Goal: Task Accomplishment & Management: Manage account settings

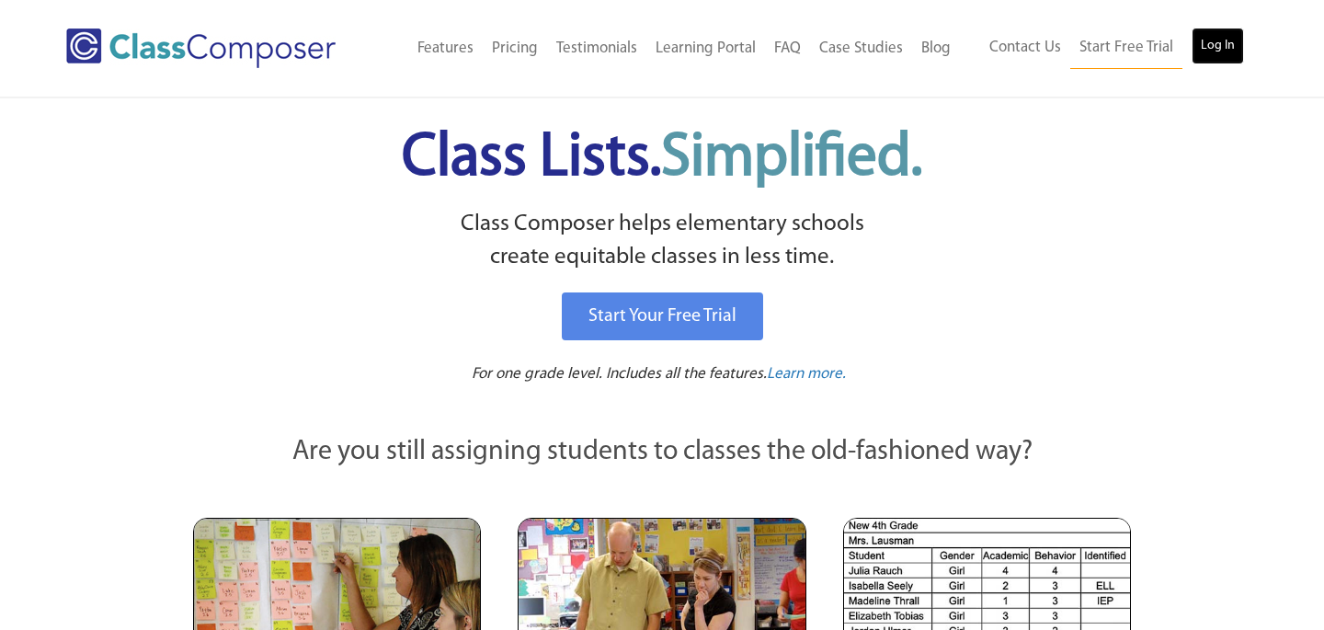
click at [1208, 53] on link "Log In" at bounding box center [1218, 46] width 52 height 37
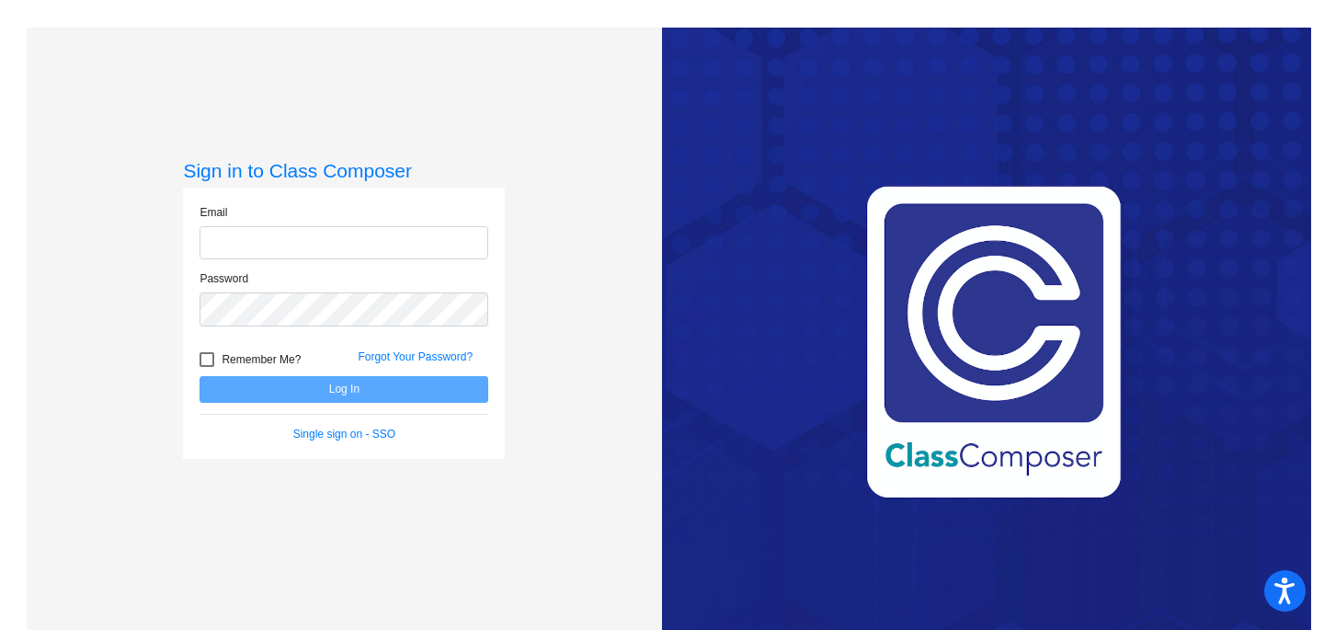
type input "[EMAIL_ADDRESS][DOMAIN_NAME]"
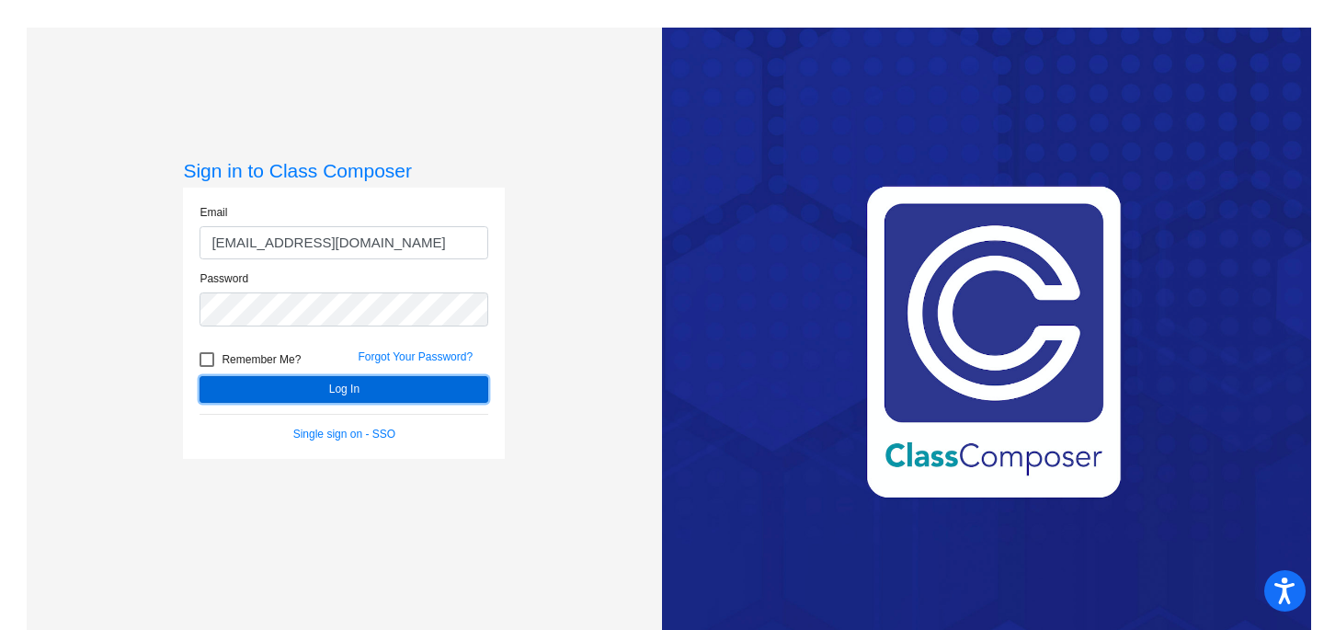
click at [268, 393] on button "Log In" at bounding box center [344, 389] width 289 height 27
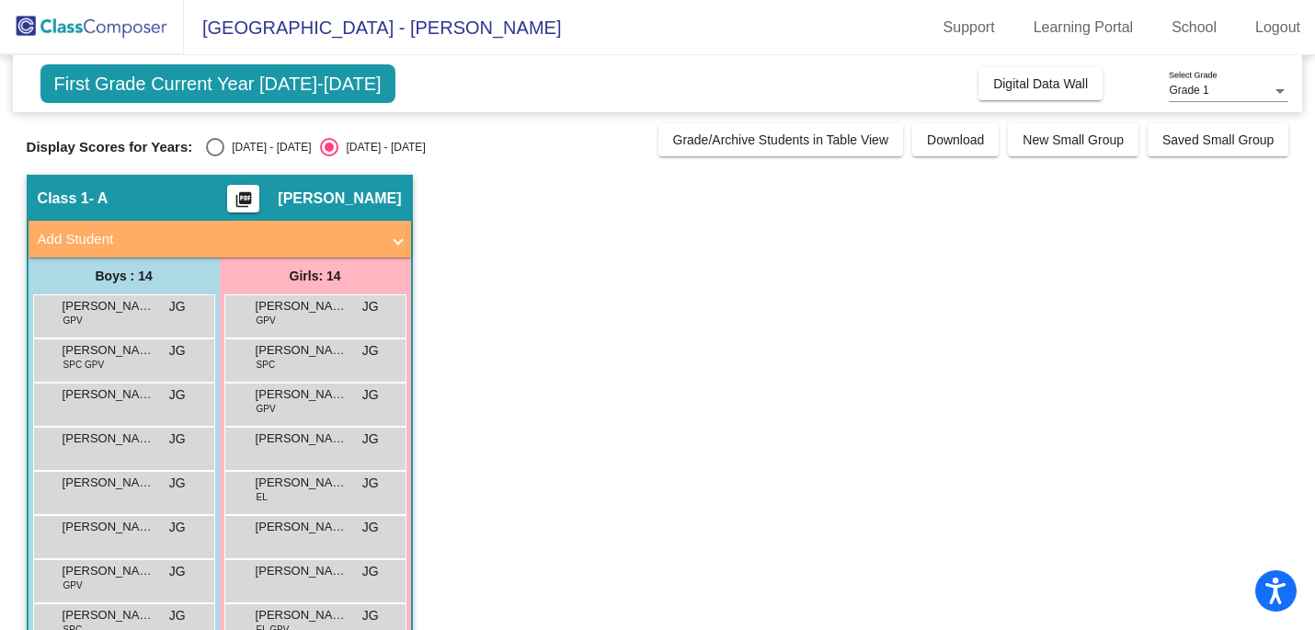
click at [223, 159] on div "First Grade Current Year [DATE]-[DATE] Add, Move, or Retain Students Off On Inc…" at bounding box center [658, 498] width 1263 height 886
click at [214, 154] on div "Select an option" at bounding box center [215, 147] width 18 height 18
click at [214, 156] on input "[DATE] - [DATE]" at bounding box center [214, 156] width 1 height 1
radio input "true"
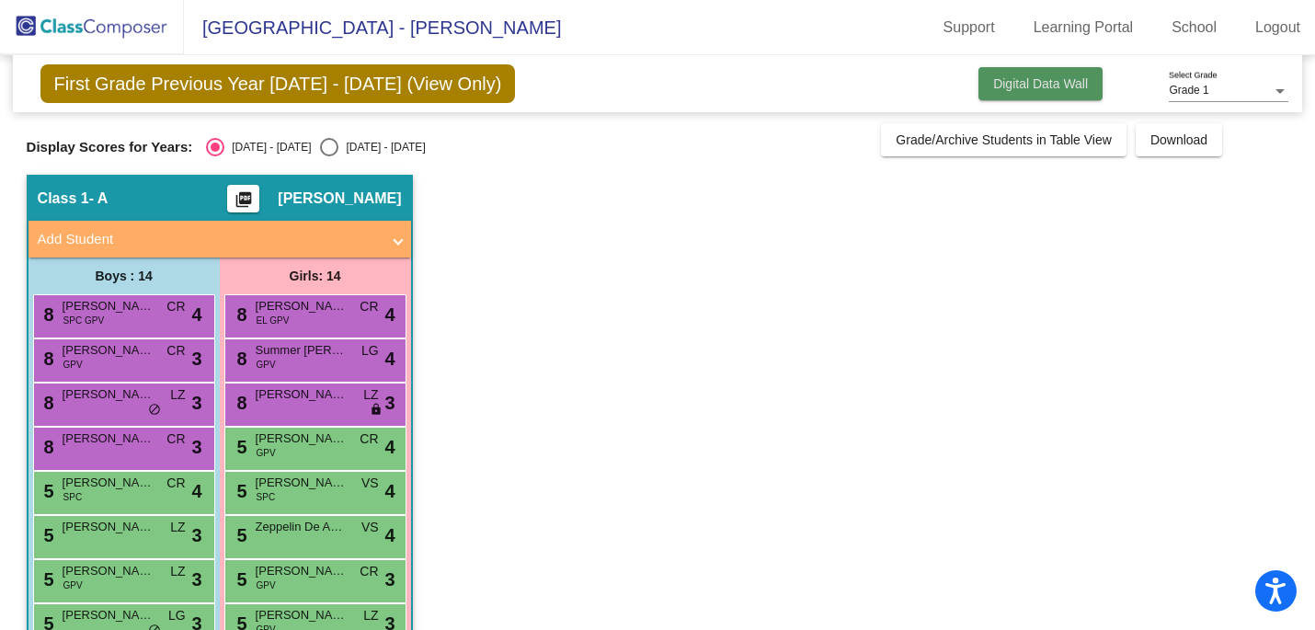
click at [1066, 86] on span "Digital Data Wall" at bounding box center [1040, 83] width 95 height 15
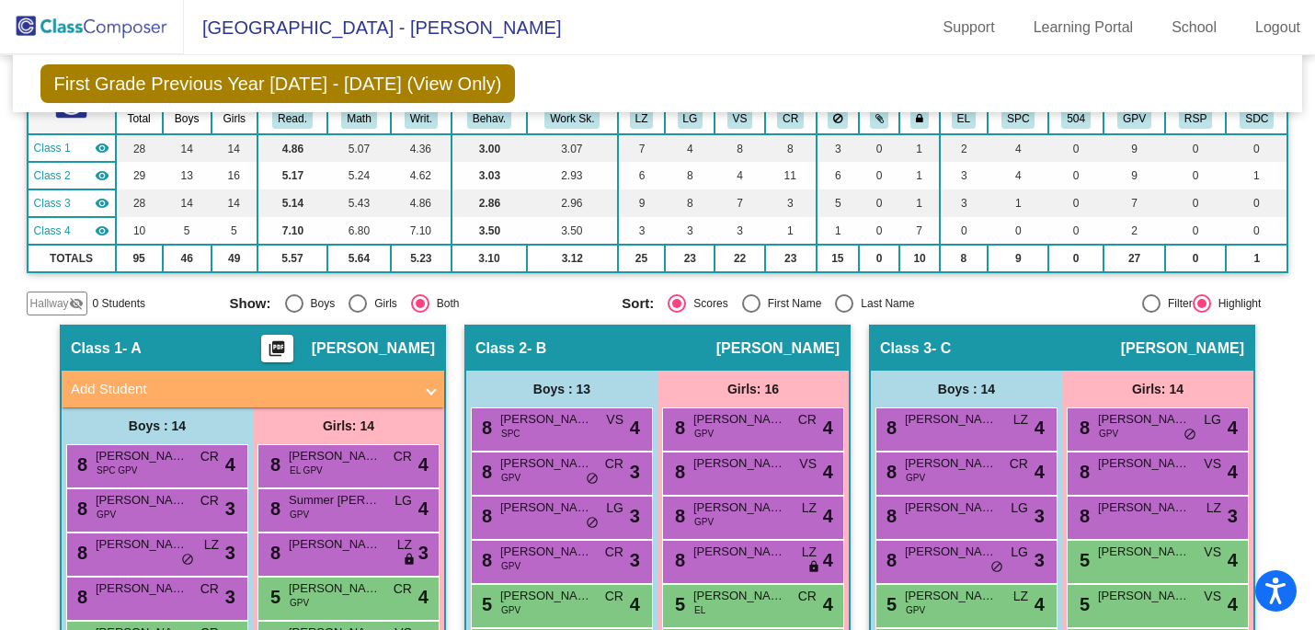
scroll to position [134, 0]
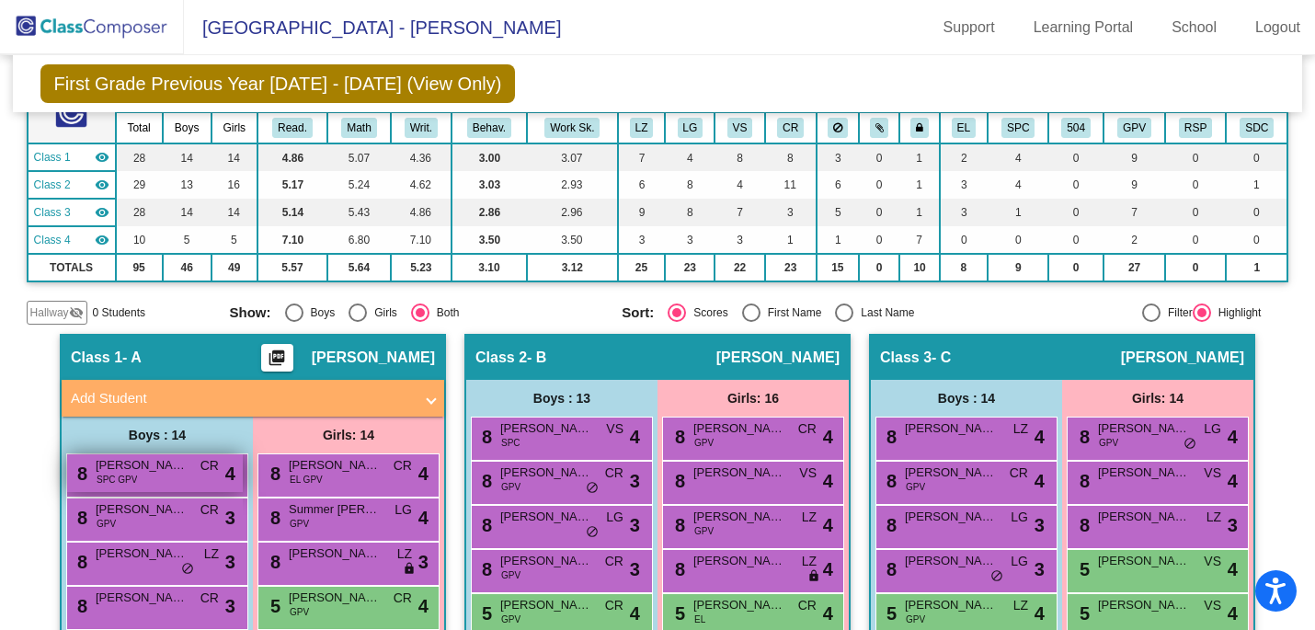
click at [109, 475] on span "SPC GPV" at bounding box center [117, 480] width 40 height 14
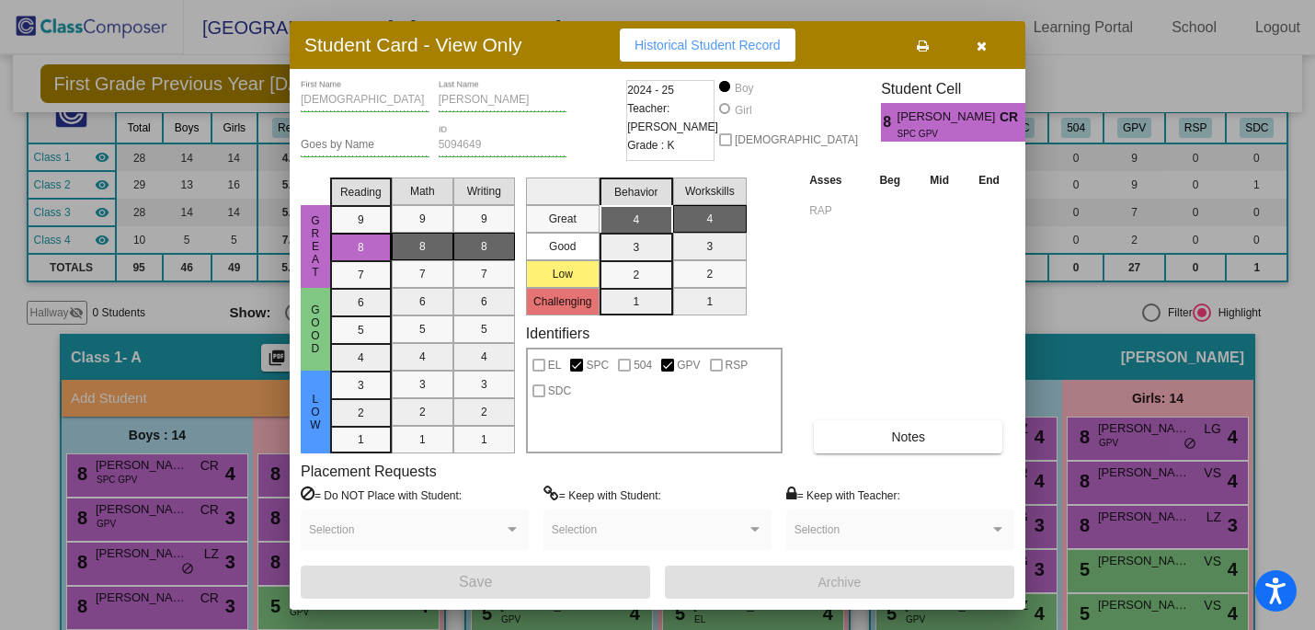
click at [1166, 231] on div at bounding box center [657, 315] width 1315 height 630
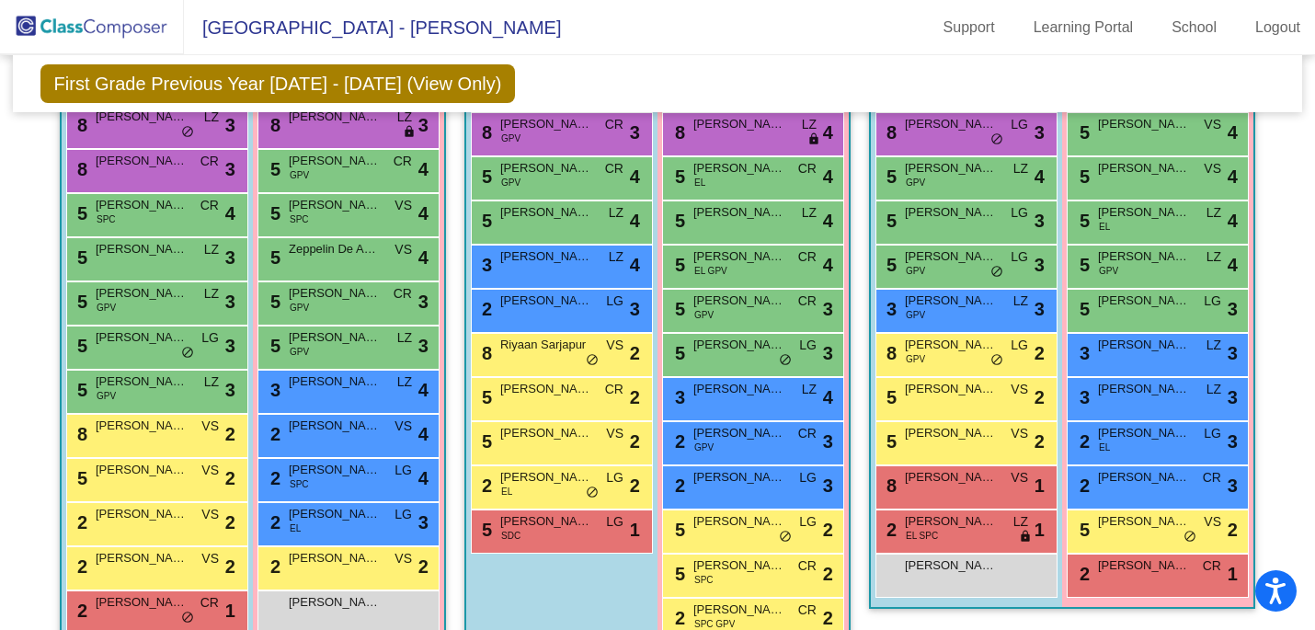
scroll to position [568, 0]
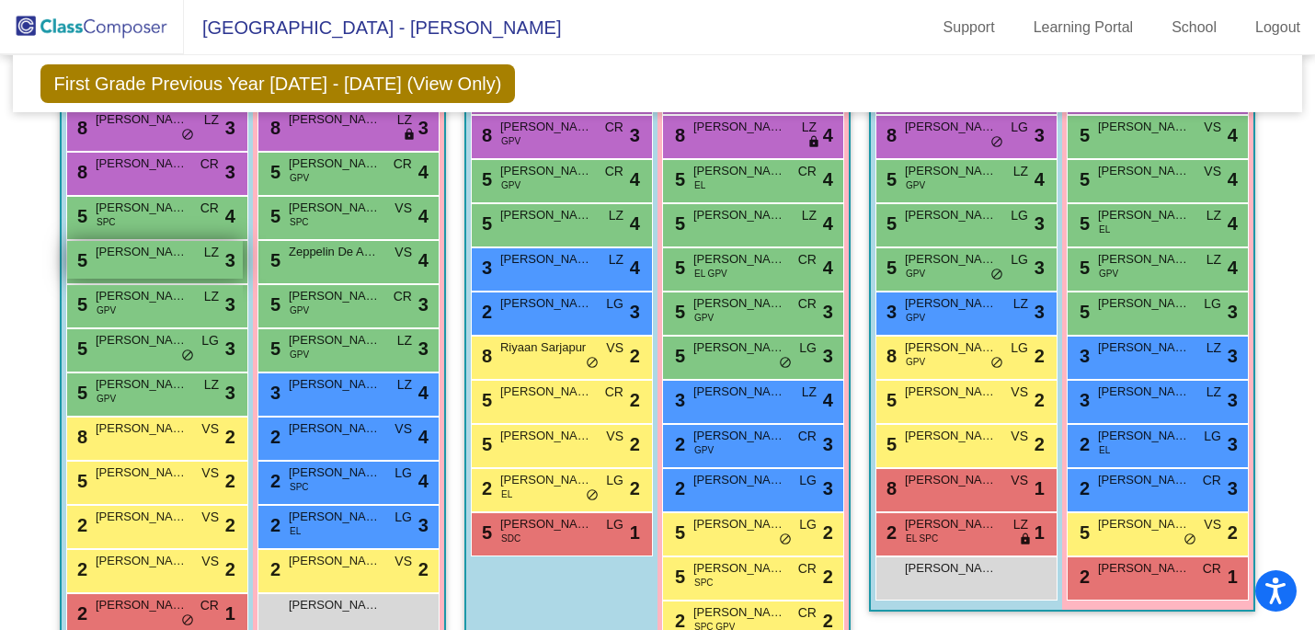
click at [154, 267] on div "5 [PERSON_NAME] LZ lock do_not_disturb_alt 3" at bounding box center [155, 260] width 176 height 38
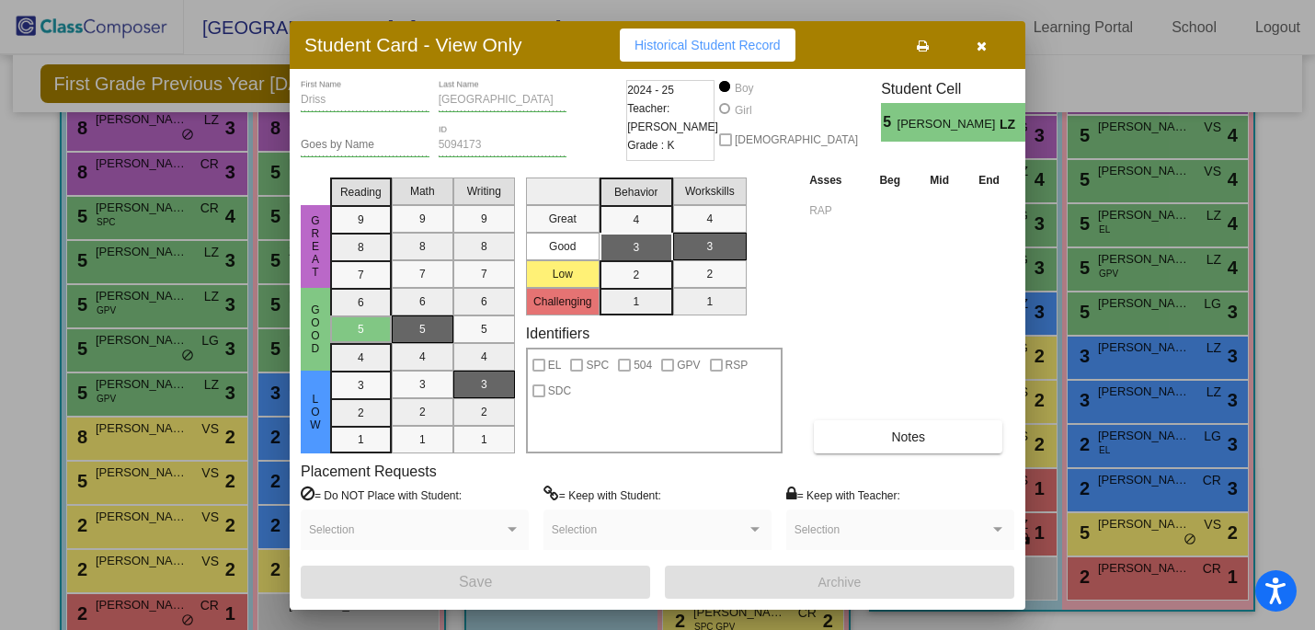
scroll to position [0, 0]
click at [934, 424] on button "Notes" at bounding box center [908, 436] width 189 height 33
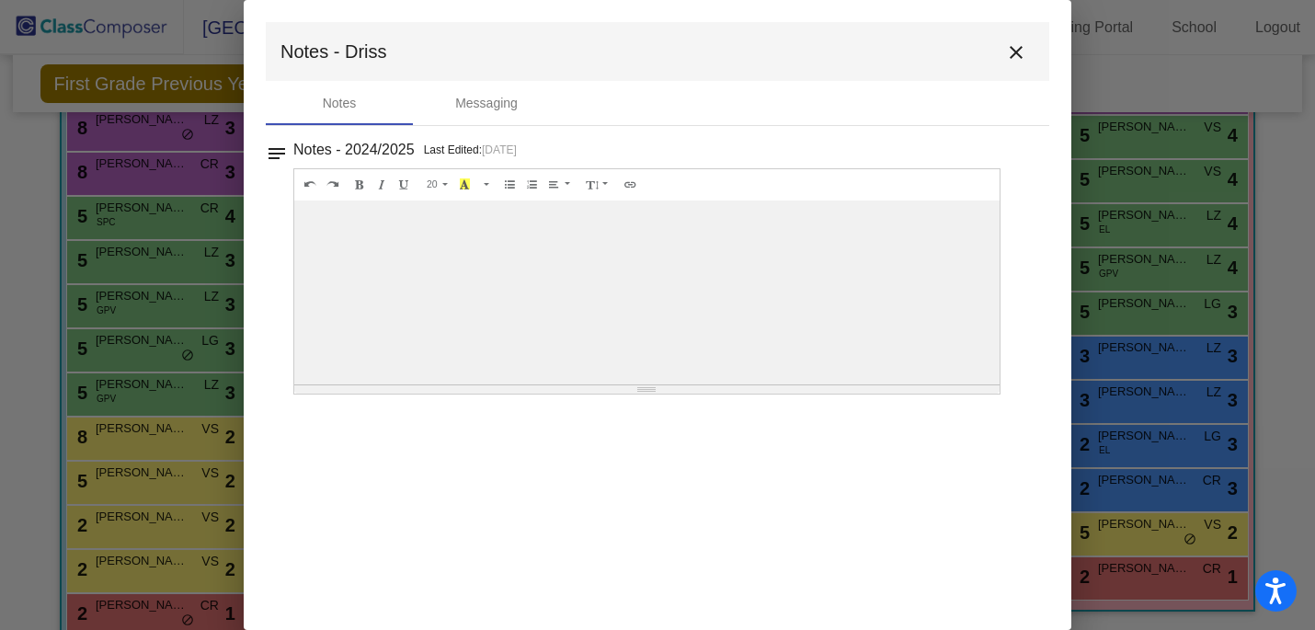
click at [1015, 48] on mat-icon "close" at bounding box center [1016, 52] width 22 height 22
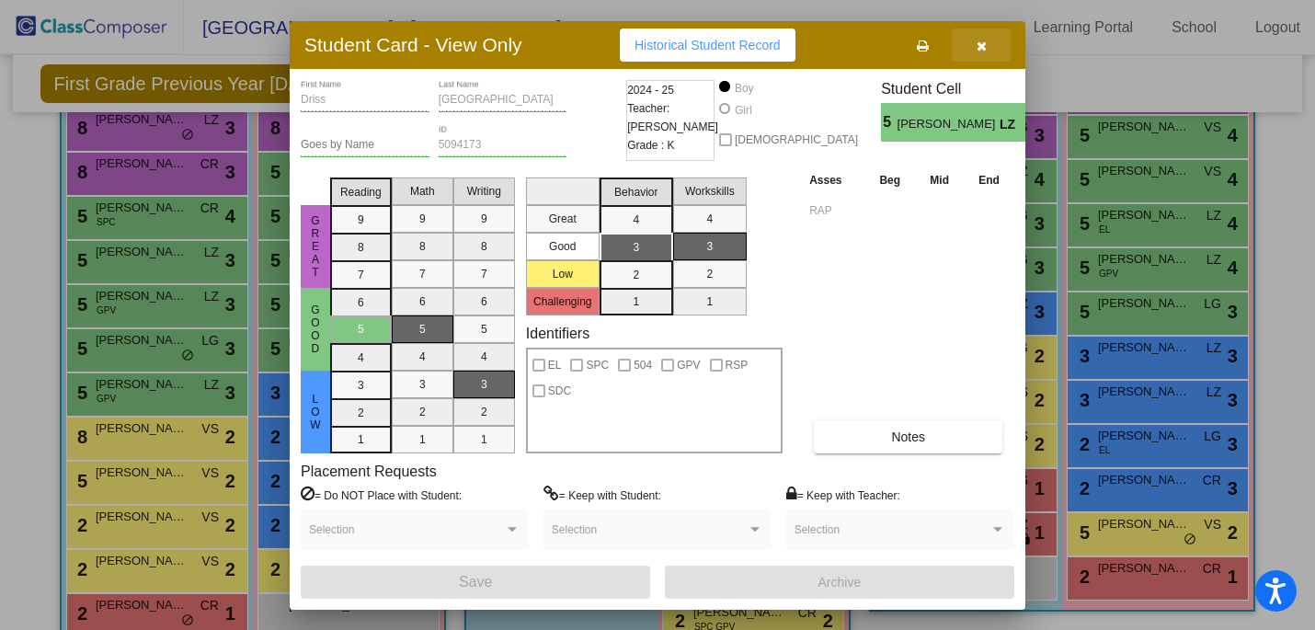
click at [982, 43] on icon "button" at bounding box center [982, 46] width 10 height 13
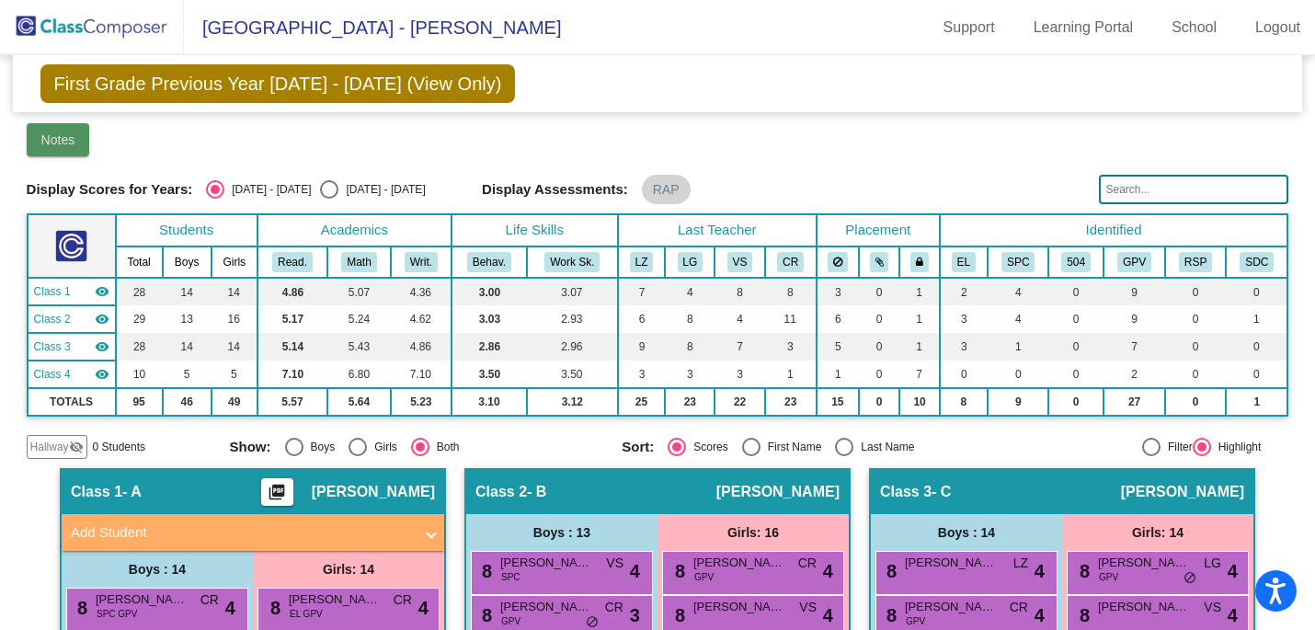
click at [63, 135] on span "Notes" at bounding box center [58, 139] width 34 height 15
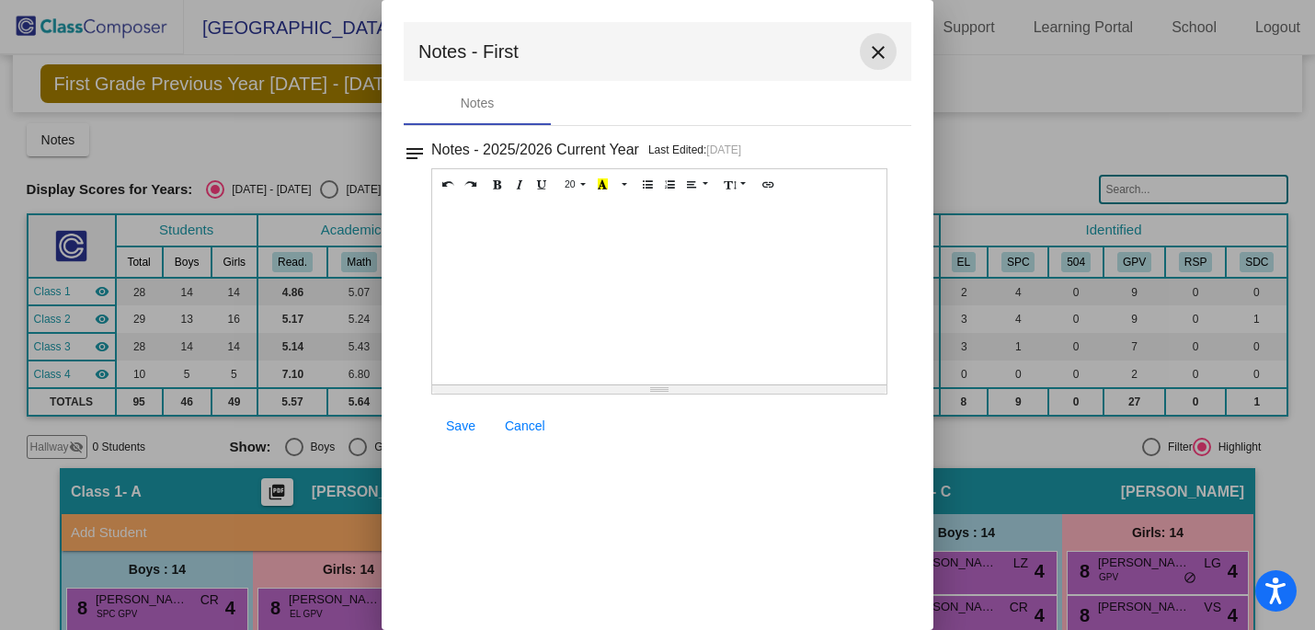
click at [866, 51] on button "close" at bounding box center [878, 51] width 37 height 37
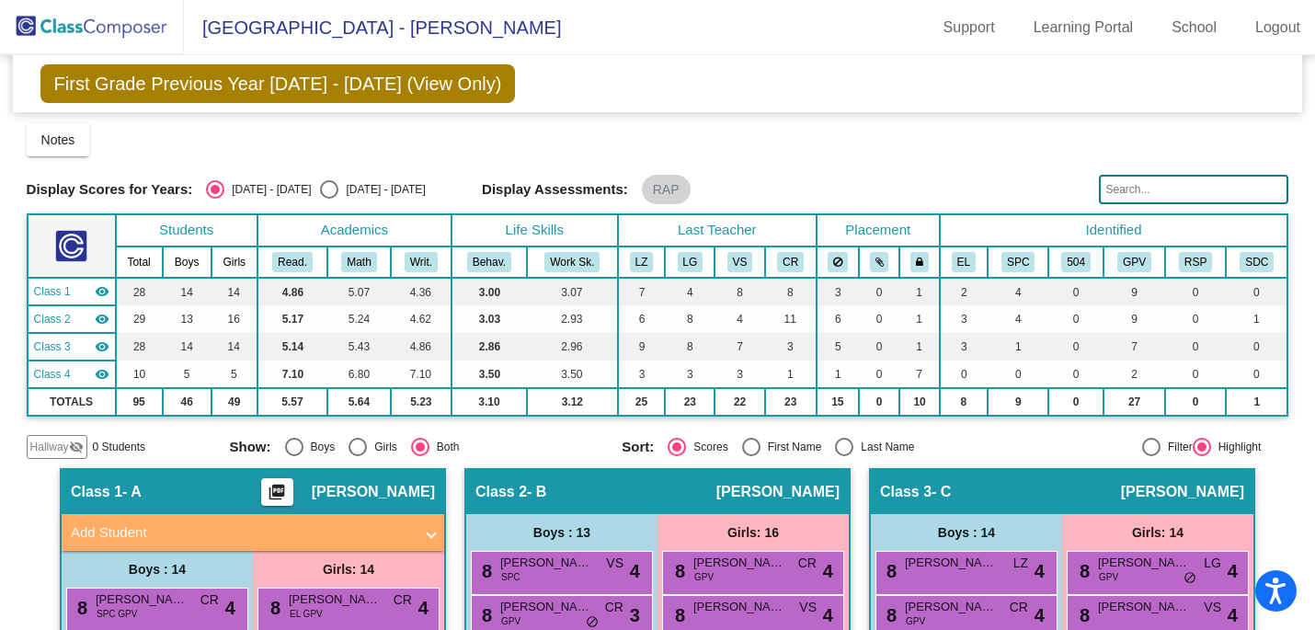
click at [260, 81] on span "First Grade Previous Year [DATE] - [DATE] (View Only)" at bounding box center [277, 83] width 475 height 39
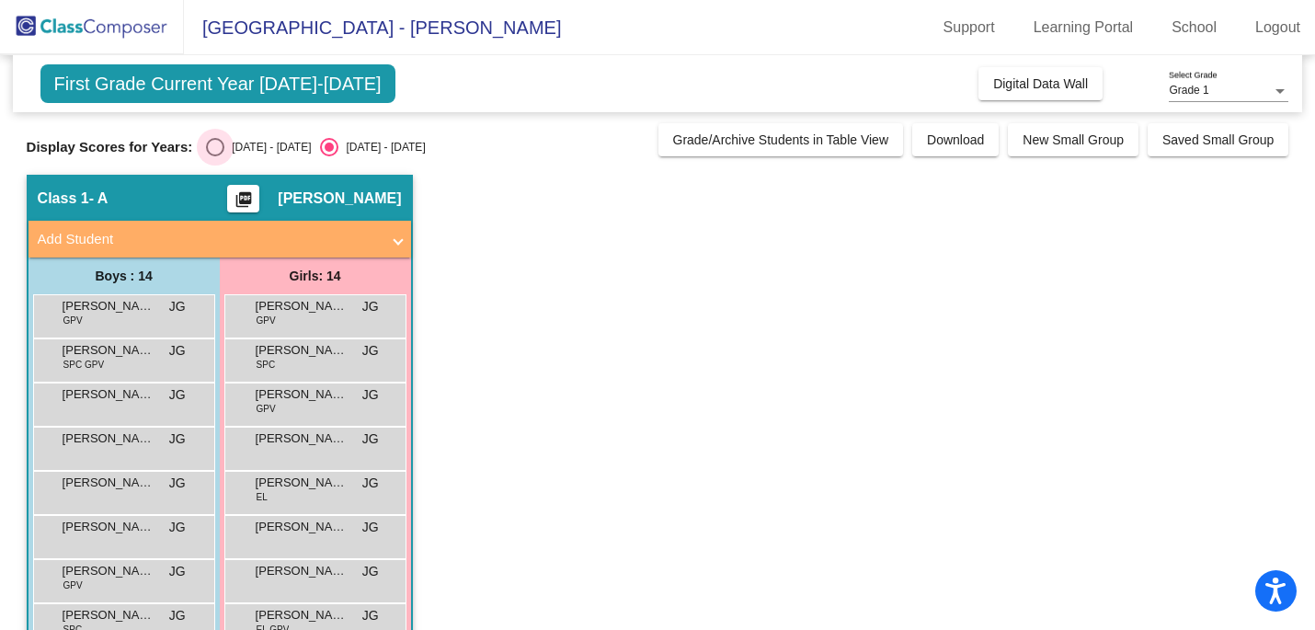
click at [226, 143] on div "[DATE] - [DATE]" at bounding box center [267, 147] width 86 height 17
click at [215, 156] on input "[DATE] - [DATE]" at bounding box center [214, 156] width 1 height 1
radio input "true"
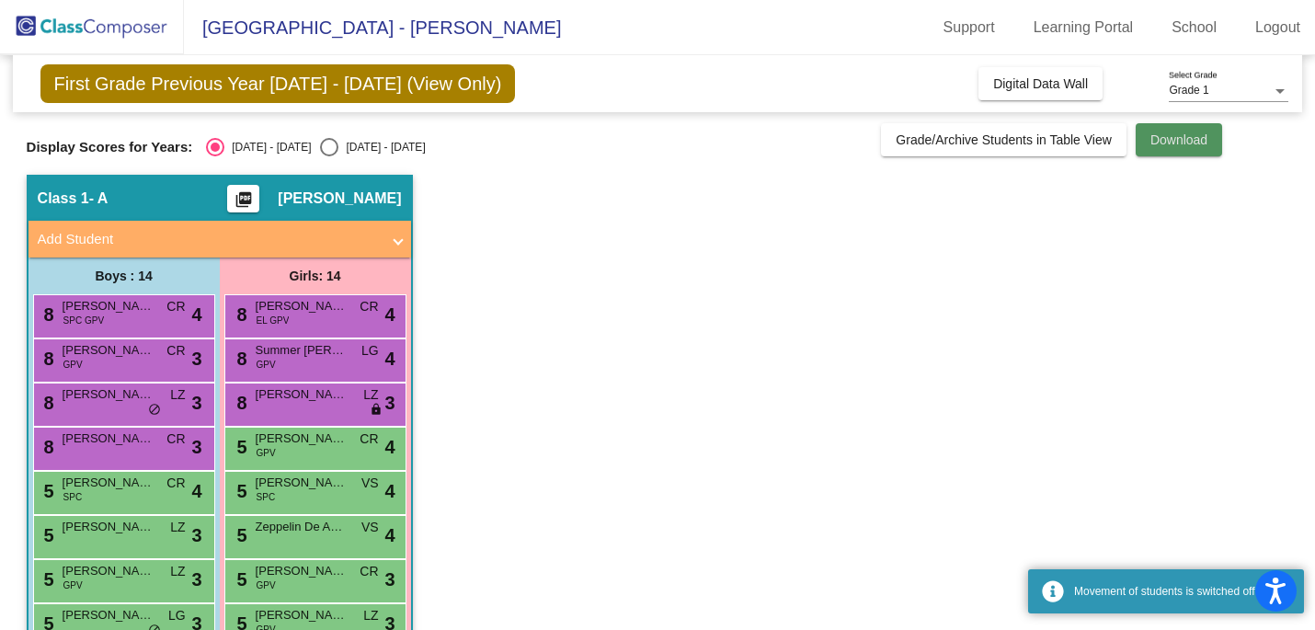
click at [1190, 147] on button "Download" at bounding box center [1179, 139] width 86 height 33
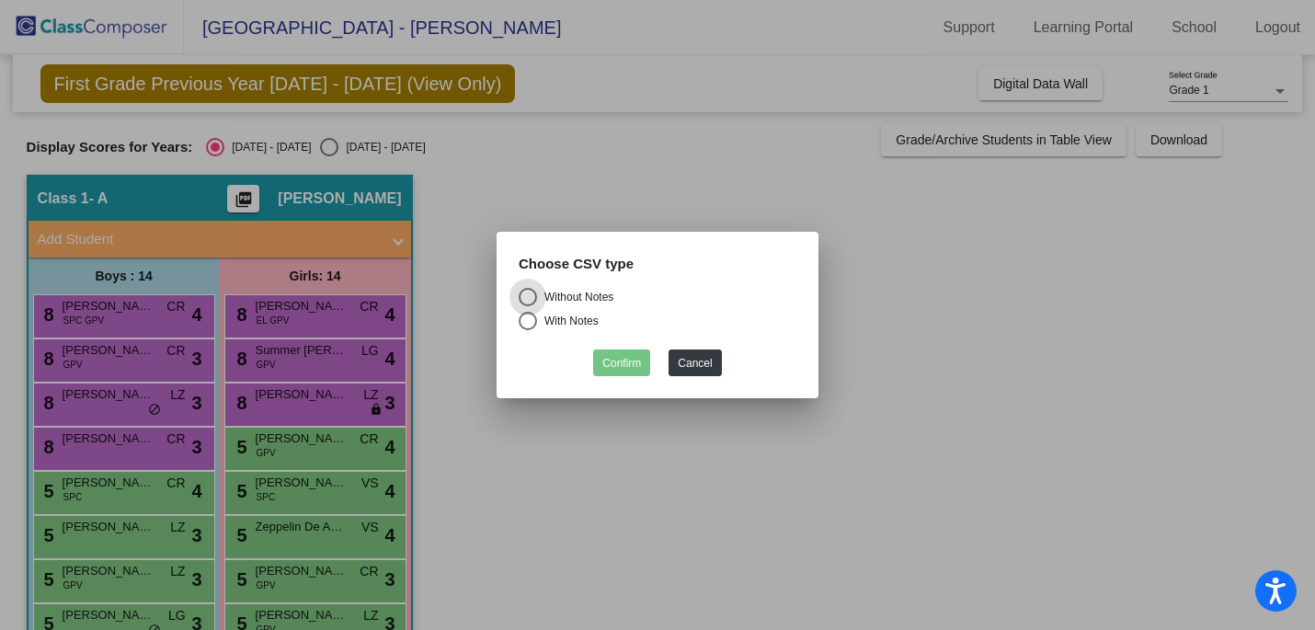
click at [568, 330] on mat-radio-button "With Notes" at bounding box center [658, 324] width 278 height 24
click at [575, 315] on div "With Notes" at bounding box center [568, 321] width 62 height 17
click at [528, 330] on input "With Notes" at bounding box center [527, 330] width 1 height 1
radio input "true"
click at [628, 364] on button "Confirm" at bounding box center [621, 362] width 57 height 27
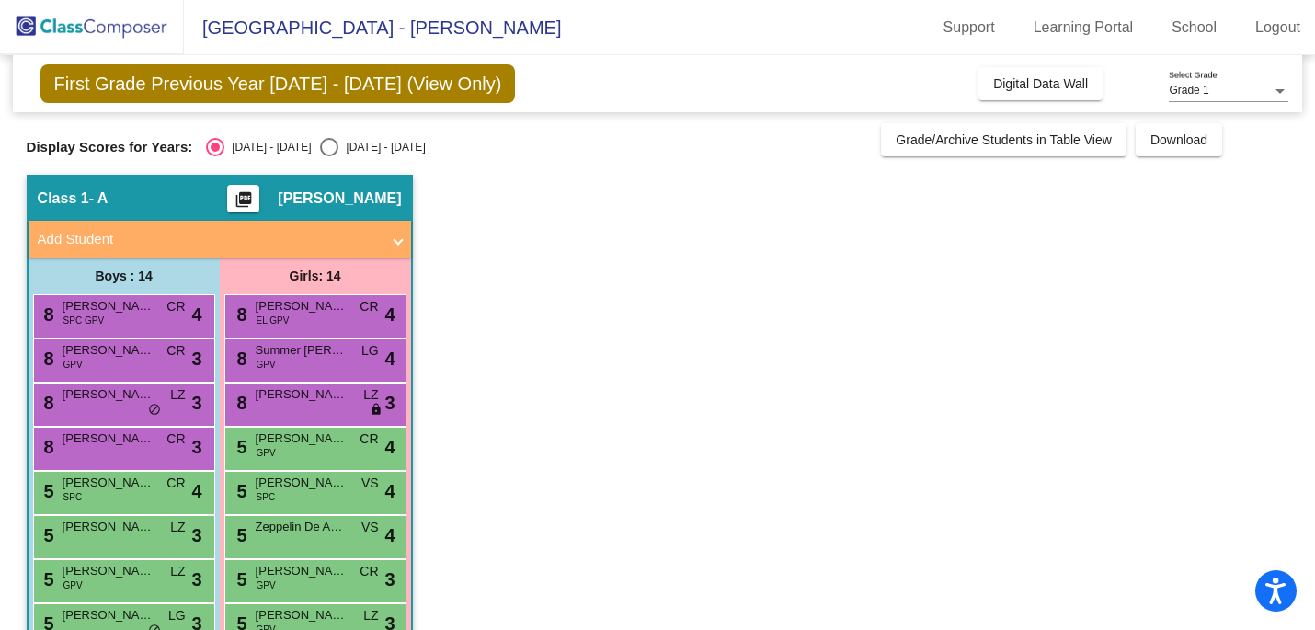
click at [966, 252] on app-classroom "Class 1 - A picture_as_pdf [PERSON_NAME] Add Student First Name Last Name Stude…" at bounding box center [658, 558] width 1263 height 767
click at [1249, 97] on div "Grade 1 Select Grade" at bounding box center [1229, 86] width 120 height 31
click at [1249, 97] on span "Grade 1" at bounding box center [1229, 90] width 120 height 33
click at [1100, 286] on app-classroom "Class 1 - A picture_as_pdf [PERSON_NAME] Add Student First Name Last Name Stude…" at bounding box center [658, 558] width 1263 height 767
click at [1181, 152] on button "Download" at bounding box center [1179, 139] width 86 height 33
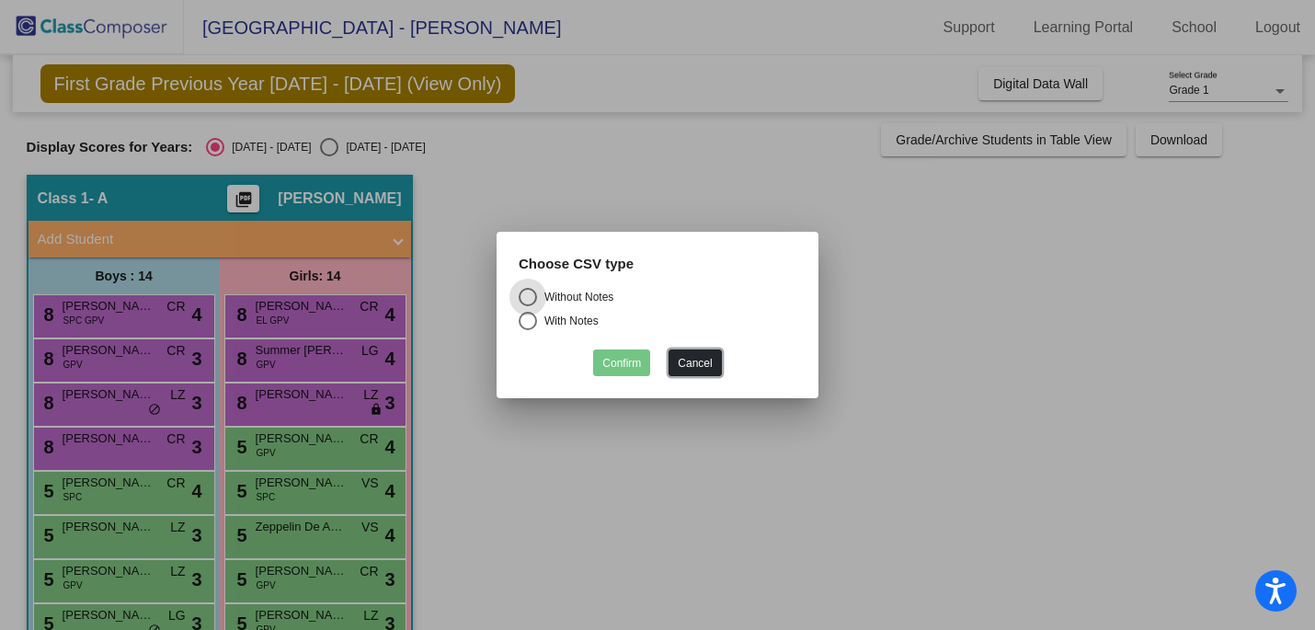
click at [718, 363] on button "Cancel" at bounding box center [695, 362] width 52 height 27
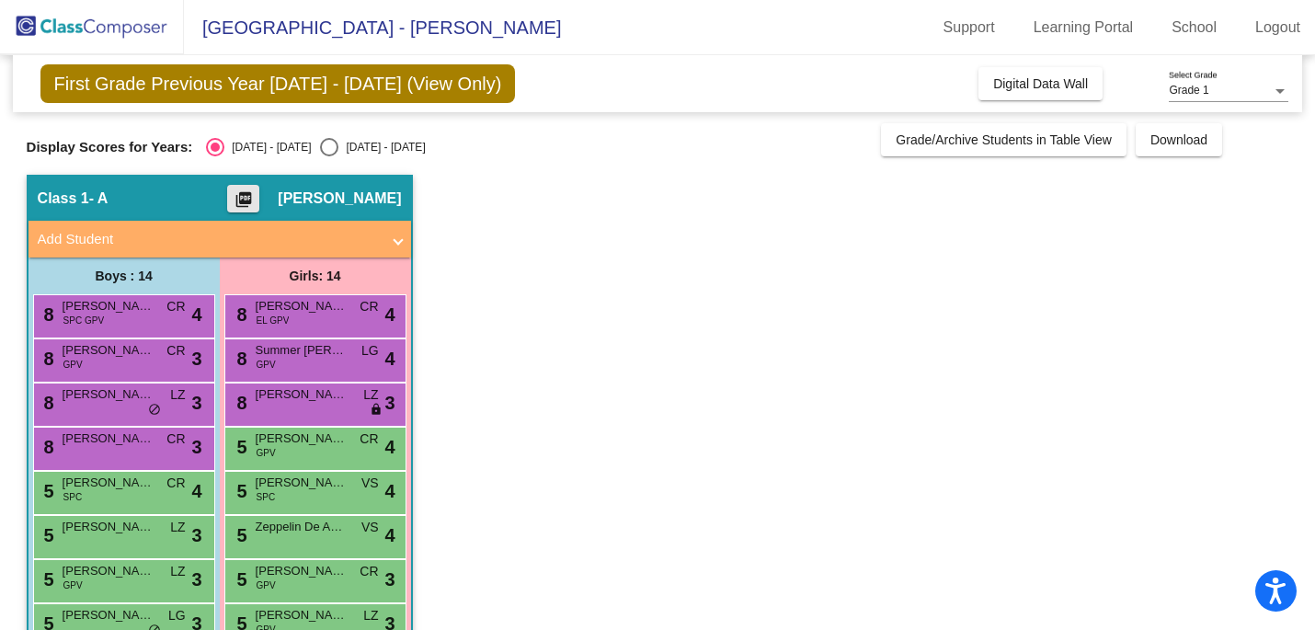
click at [255, 198] on mat-icon "picture_as_pdf" at bounding box center [244, 203] width 22 height 26
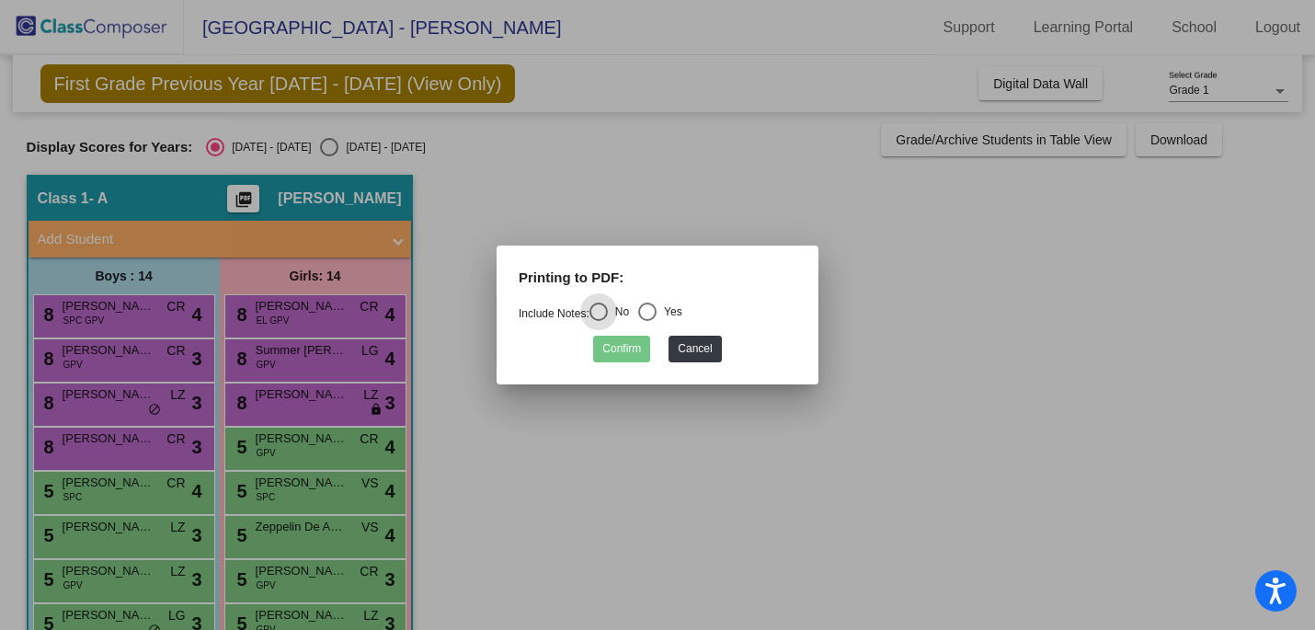
click at [655, 310] on div "Select an option" at bounding box center [647, 312] width 18 height 18
click at [647, 321] on input "Yes" at bounding box center [646, 321] width 1 height 1
radio input "true"
click at [623, 371] on mat-dialog-container "Printing to PDF: Include Notes: No Yes Confirm Cancel" at bounding box center [658, 315] width 322 height 139
click at [623, 355] on button "Confirm" at bounding box center [621, 349] width 57 height 27
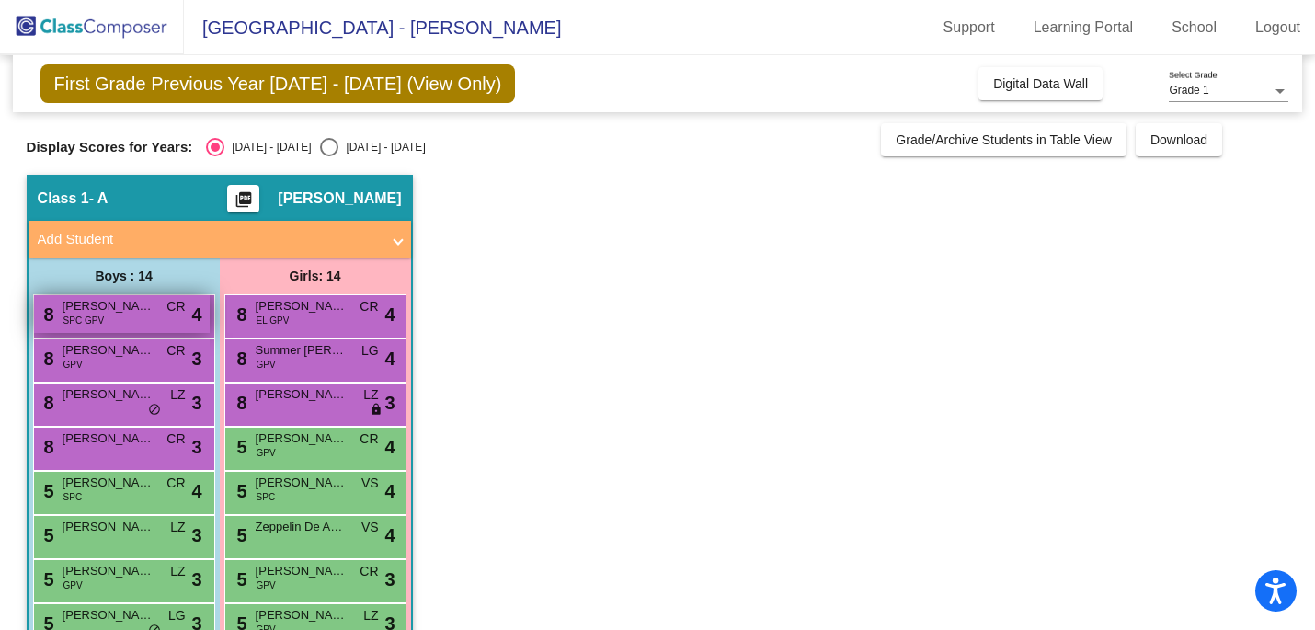
click at [91, 318] on span "SPC GPV" at bounding box center [83, 321] width 40 height 14
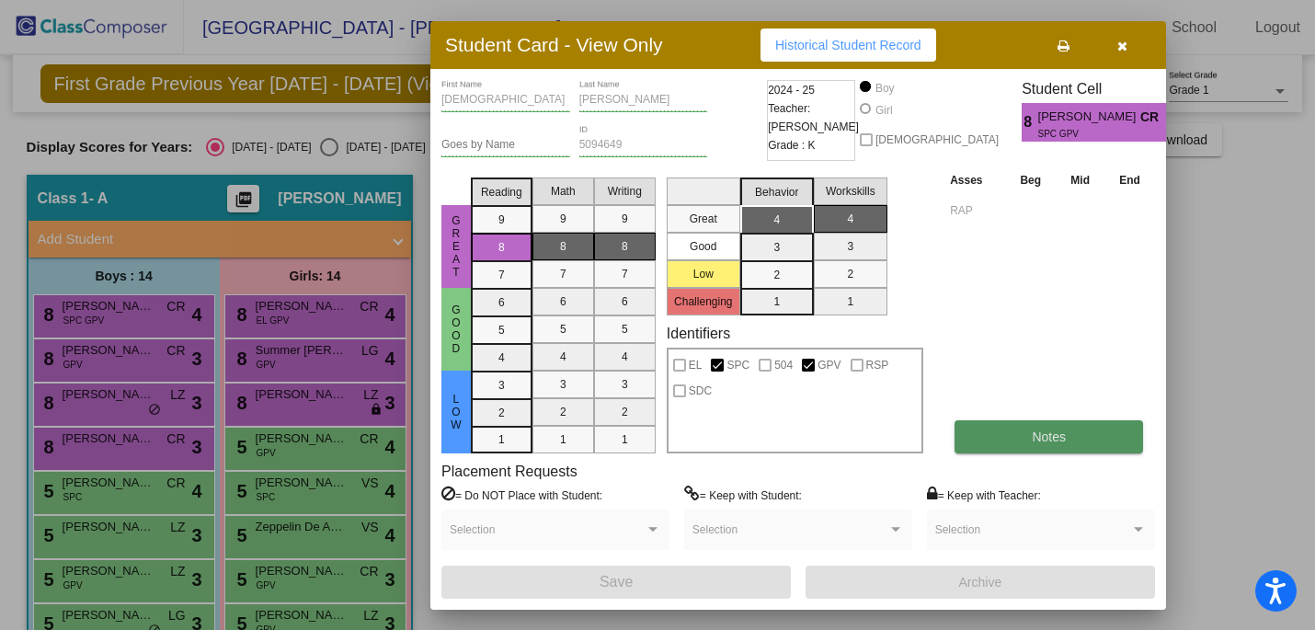
click at [1009, 432] on button "Notes" at bounding box center [1048, 436] width 189 height 33
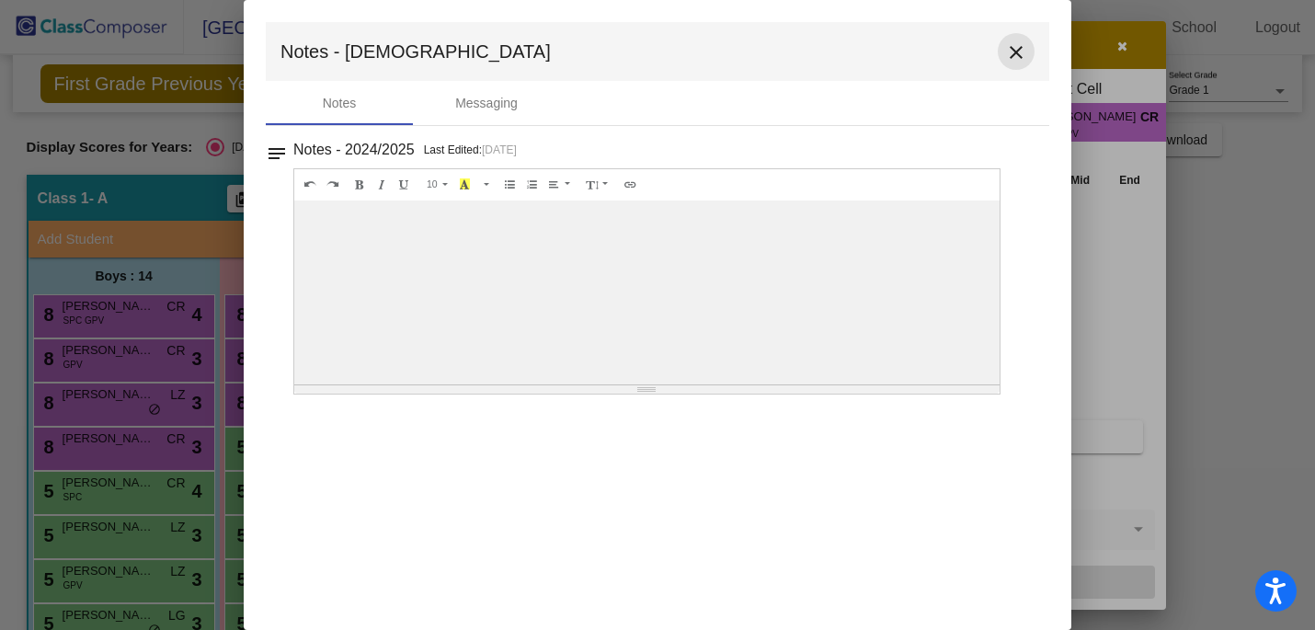
click at [1033, 51] on button "close" at bounding box center [1016, 51] width 37 height 37
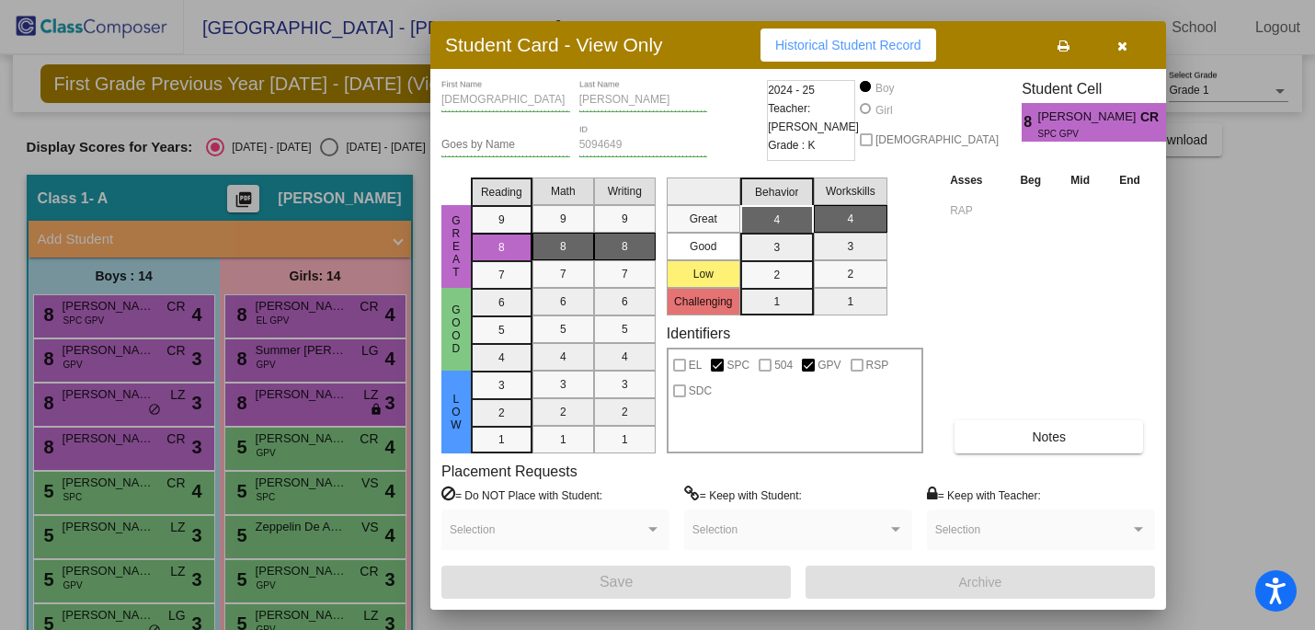
click at [897, 53] on button "Historical Student Record" at bounding box center [848, 45] width 176 height 33
click at [1133, 47] on button "button" at bounding box center [1121, 45] width 59 height 33
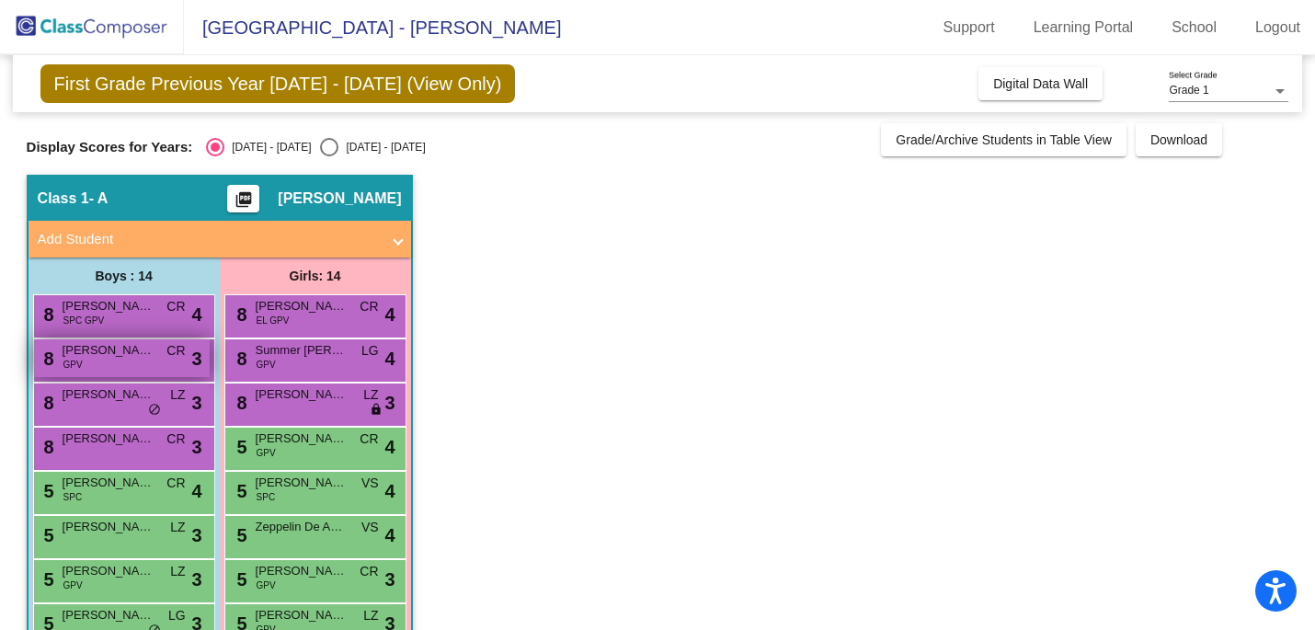
click at [114, 364] on div "8 [PERSON_NAME] GPV CR lock do_not_disturb_alt 3" at bounding box center [122, 358] width 176 height 38
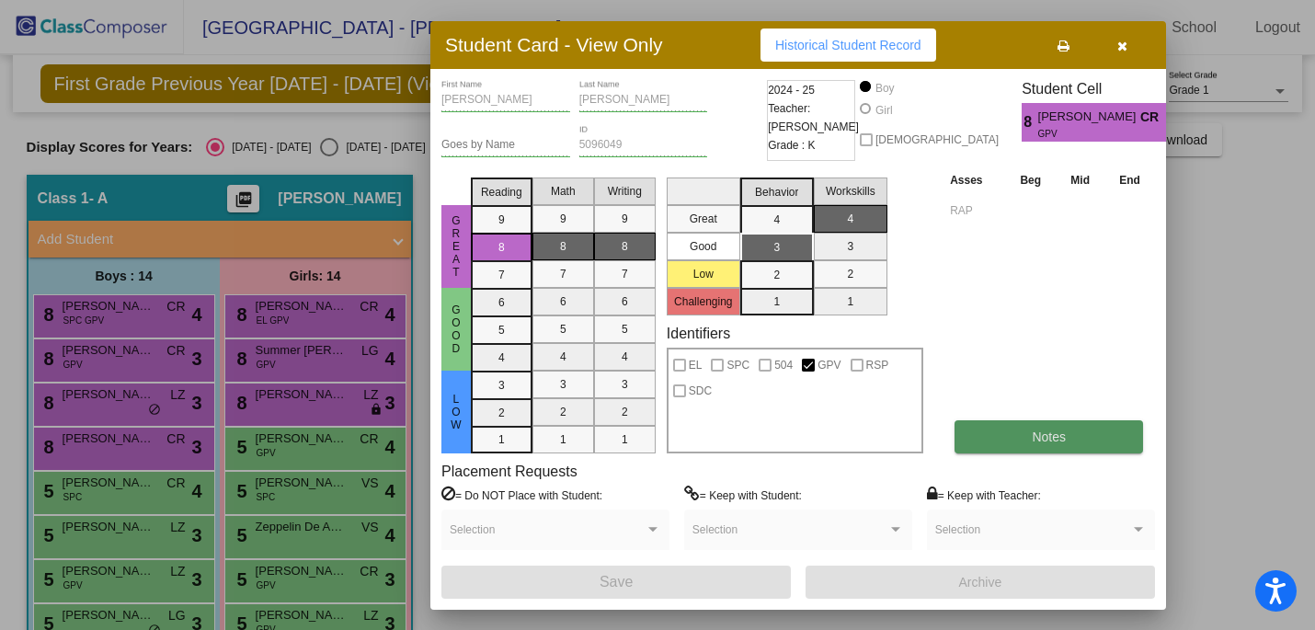
click at [1031, 449] on button "Notes" at bounding box center [1048, 436] width 189 height 33
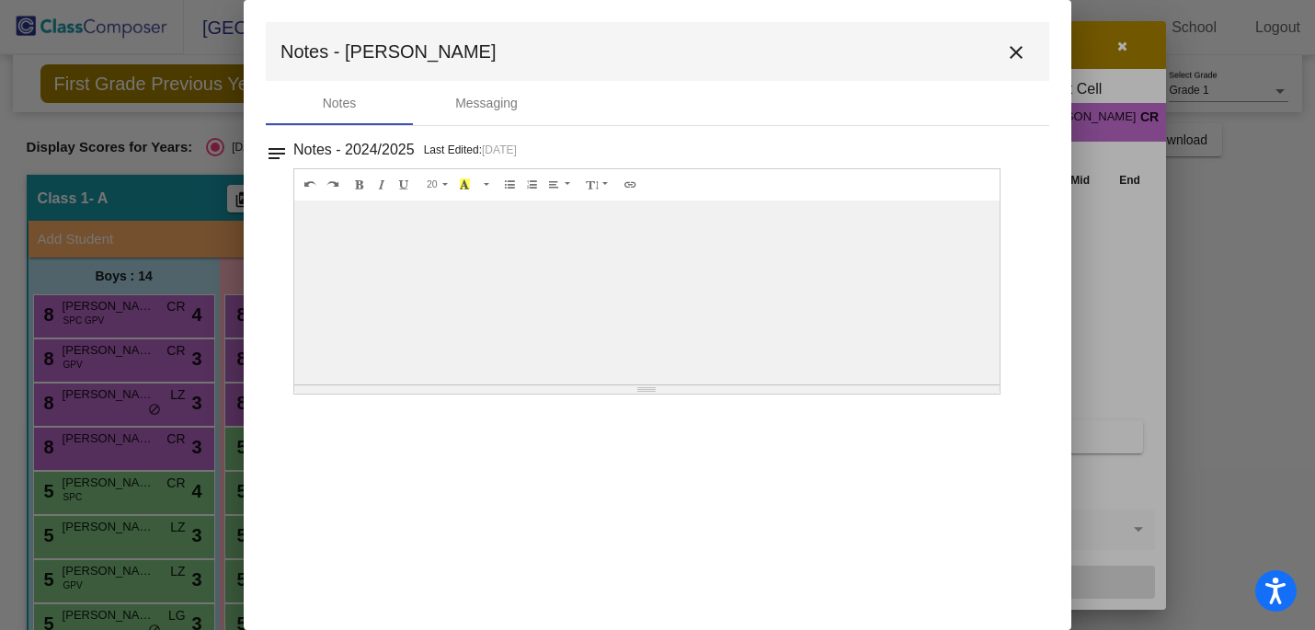
click at [1021, 58] on mat-icon "close" at bounding box center [1016, 52] width 22 height 22
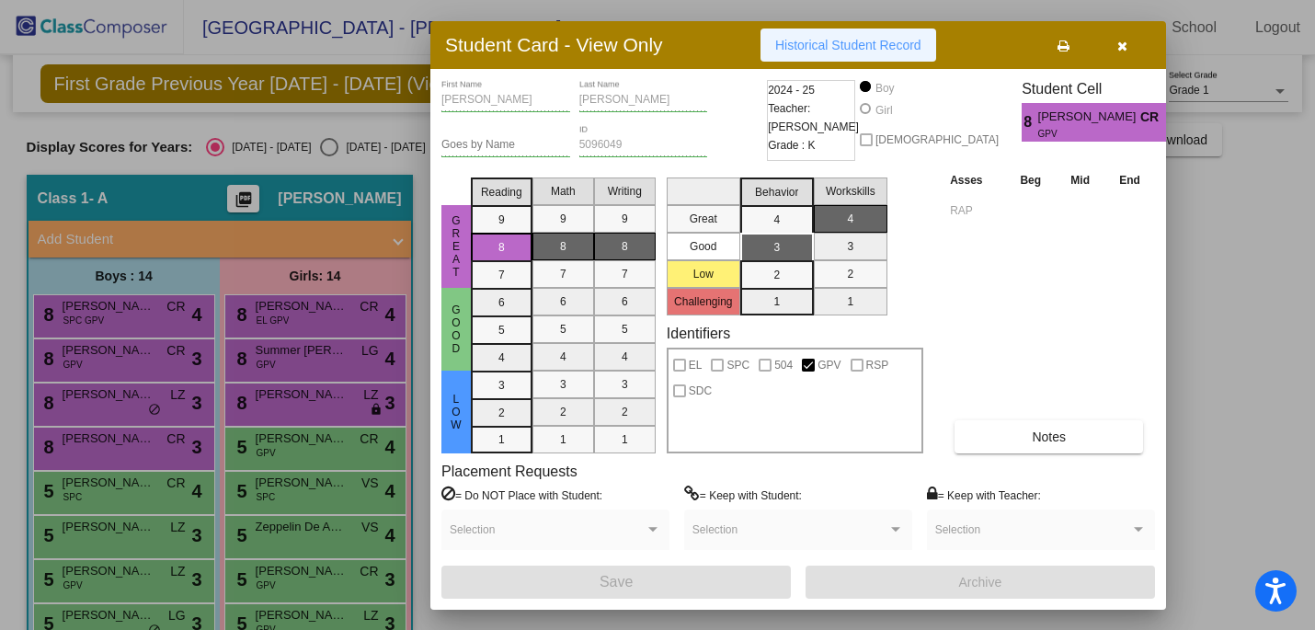
click at [861, 43] on span "Historical Student Record" at bounding box center [848, 45] width 146 height 15
click at [1120, 48] on icon "button" at bounding box center [1122, 46] width 10 height 13
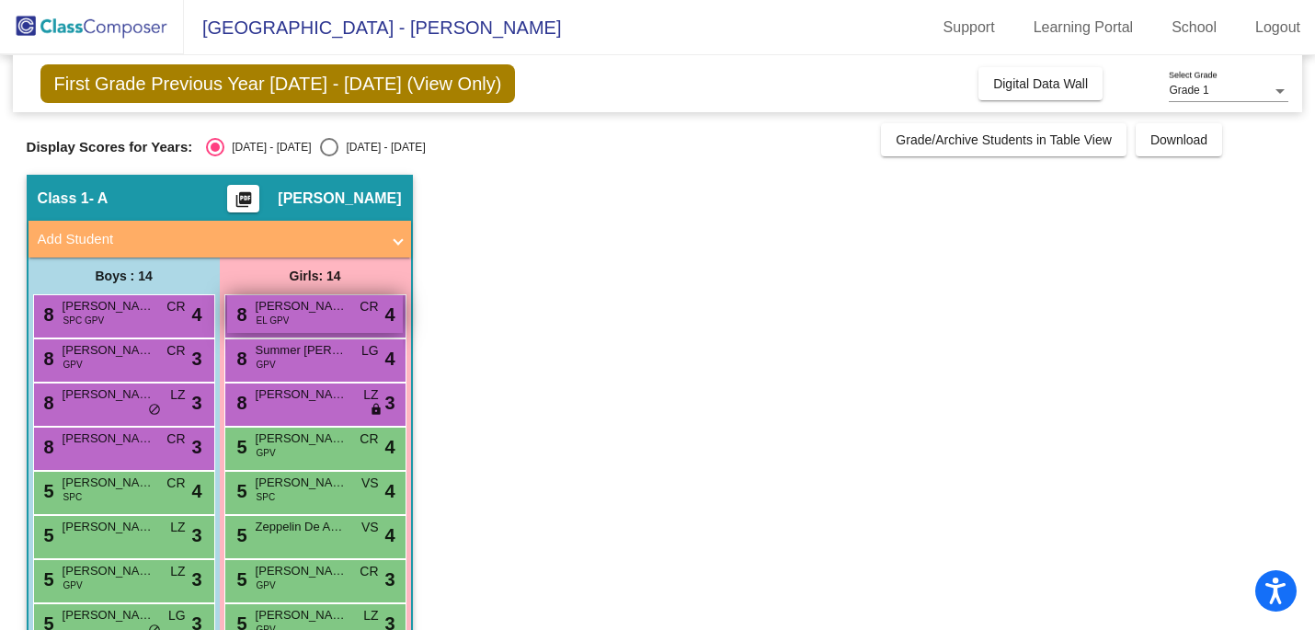
click at [318, 320] on div "8 [PERSON_NAME] EL GPV CR lock do_not_disturb_alt 4" at bounding box center [315, 314] width 176 height 38
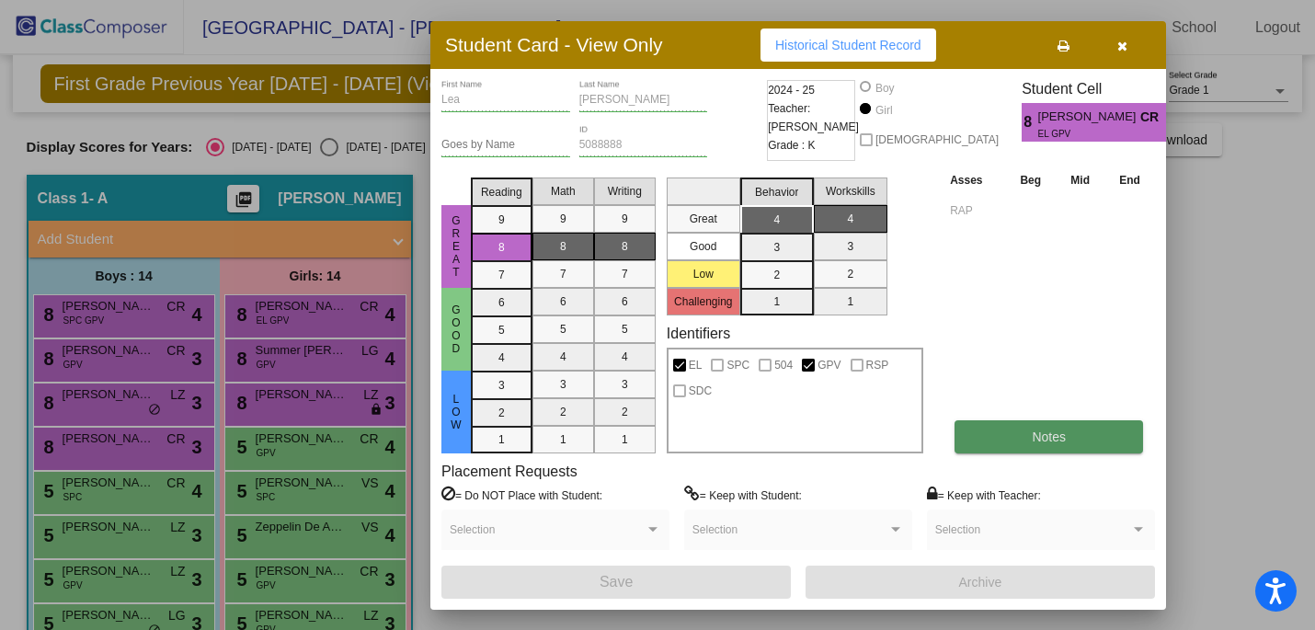
click at [1029, 451] on button "Notes" at bounding box center [1048, 436] width 189 height 33
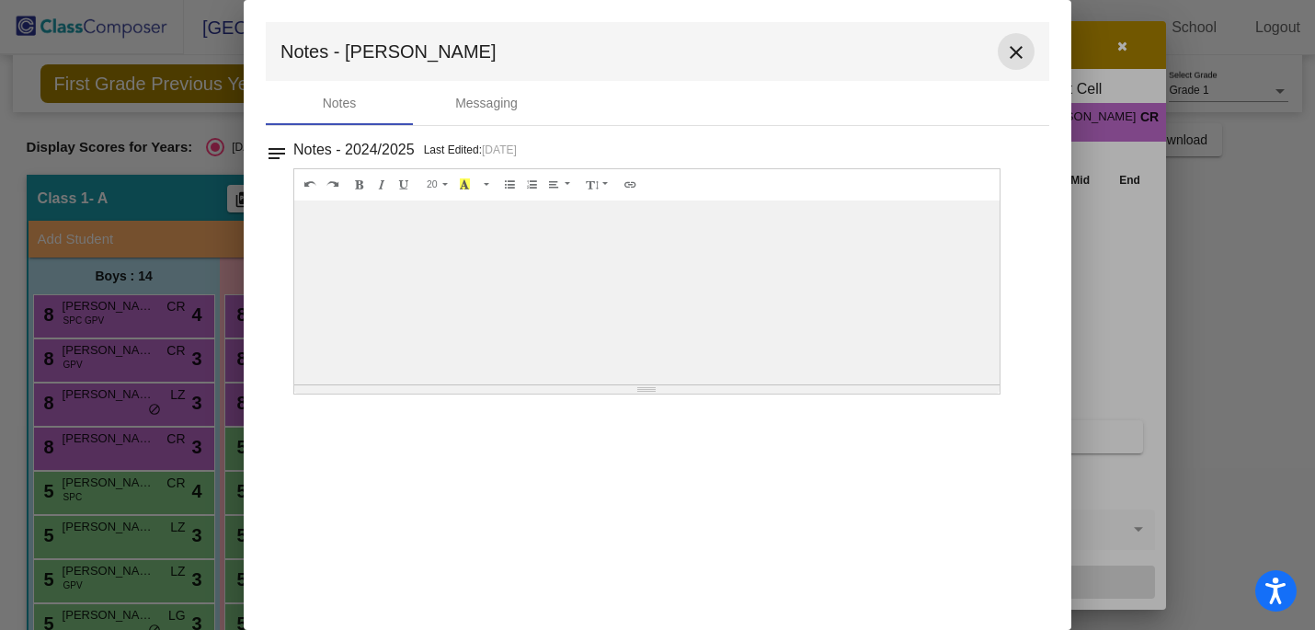
click at [1024, 37] on button "close" at bounding box center [1016, 51] width 37 height 37
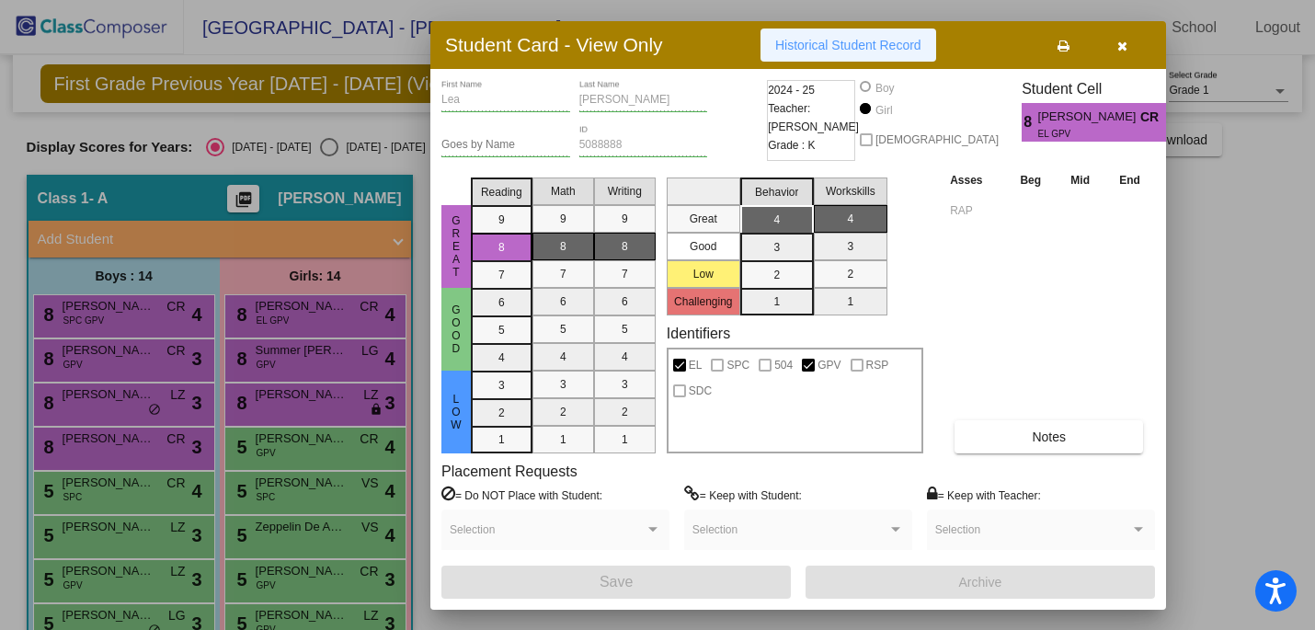
click at [835, 39] on span "Historical Student Record" at bounding box center [848, 45] width 146 height 15
click at [1125, 46] on icon "button" at bounding box center [1122, 46] width 10 height 13
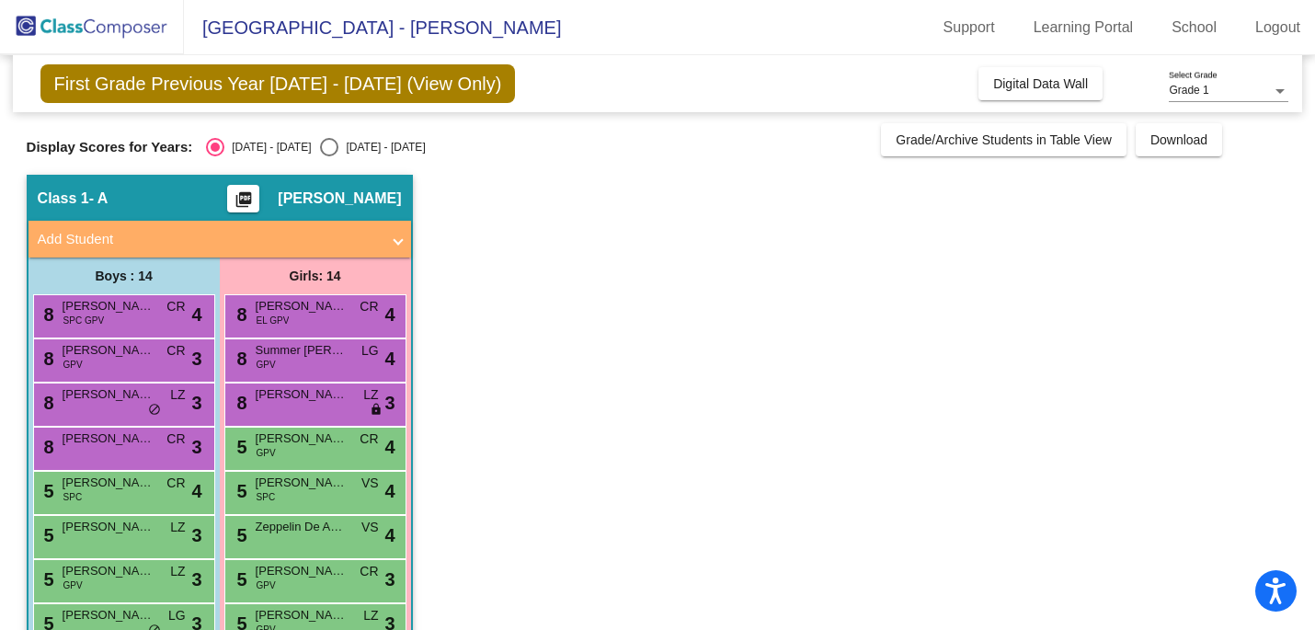
scroll to position [30, 0]
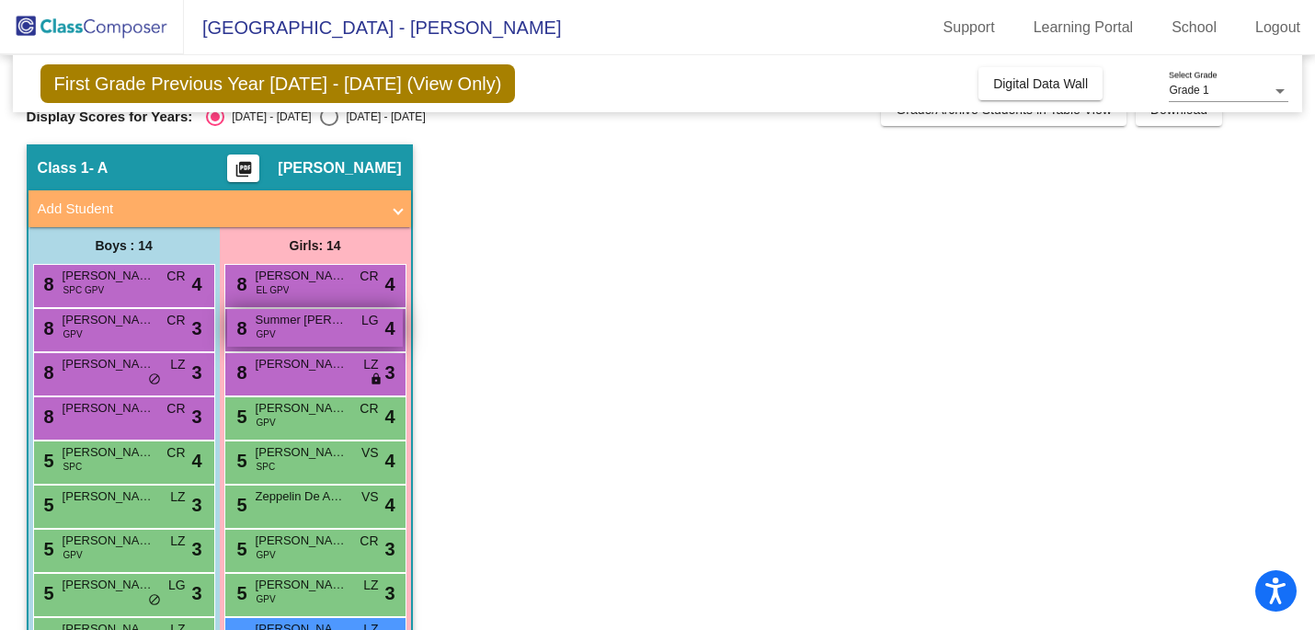
click at [341, 323] on span "Summer [PERSON_NAME]" at bounding box center [302, 320] width 92 height 18
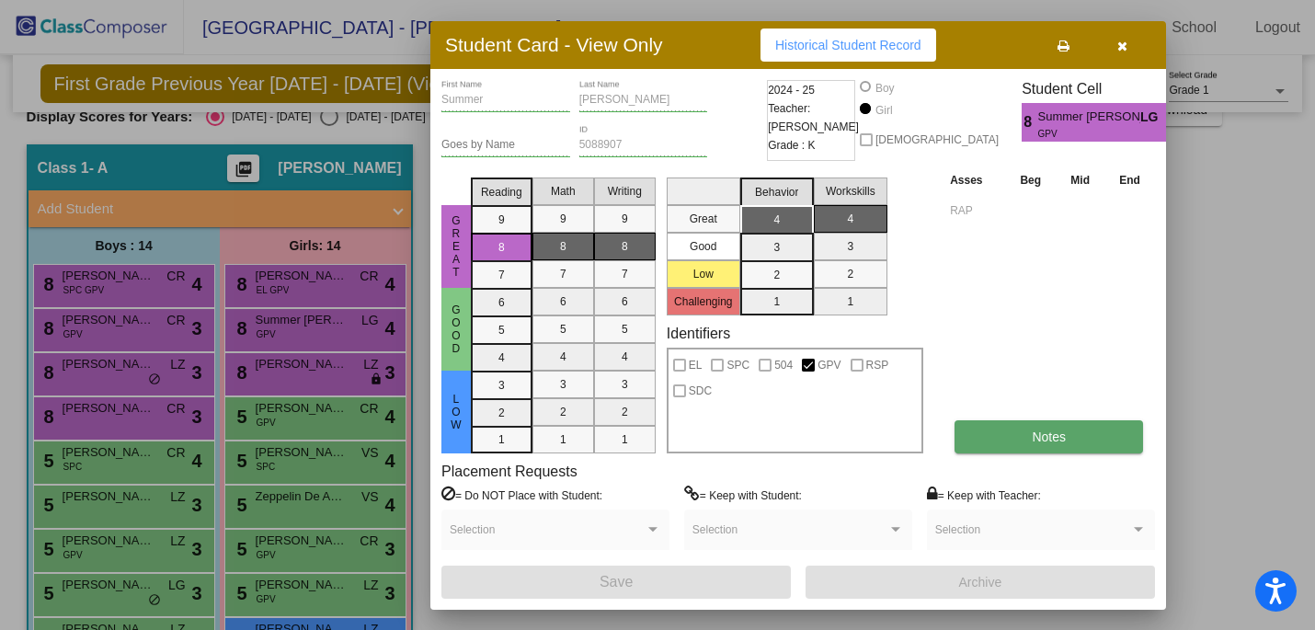
click at [976, 444] on button "Notes" at bounding box center [1048, 436] width 189 height 33
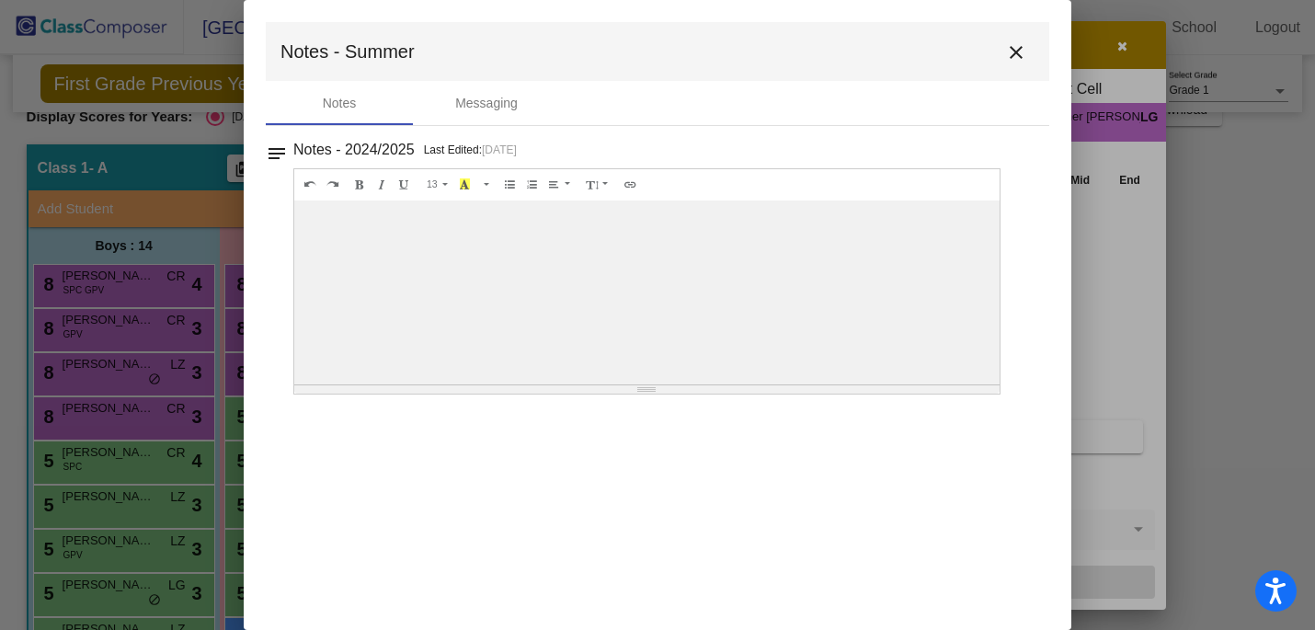
scroll to position [0, 0]
click at [1018, 50] on mat-icon "close" at bounding box center [1016, 52] width 22 height 22
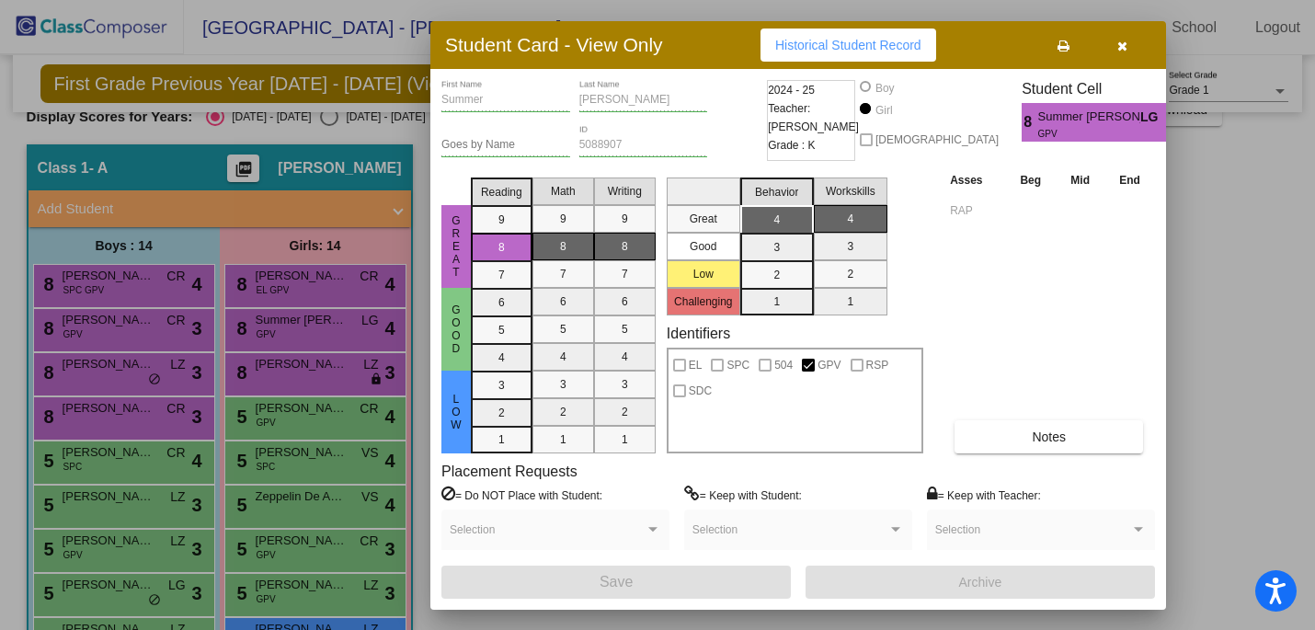
click at [928, 52] on button "Historical Student Record" at bounding box center [848, 45] width 176 height 33
click at [1135, 49] on button "button" at bounding box center [1121, 45] width 59 height 33
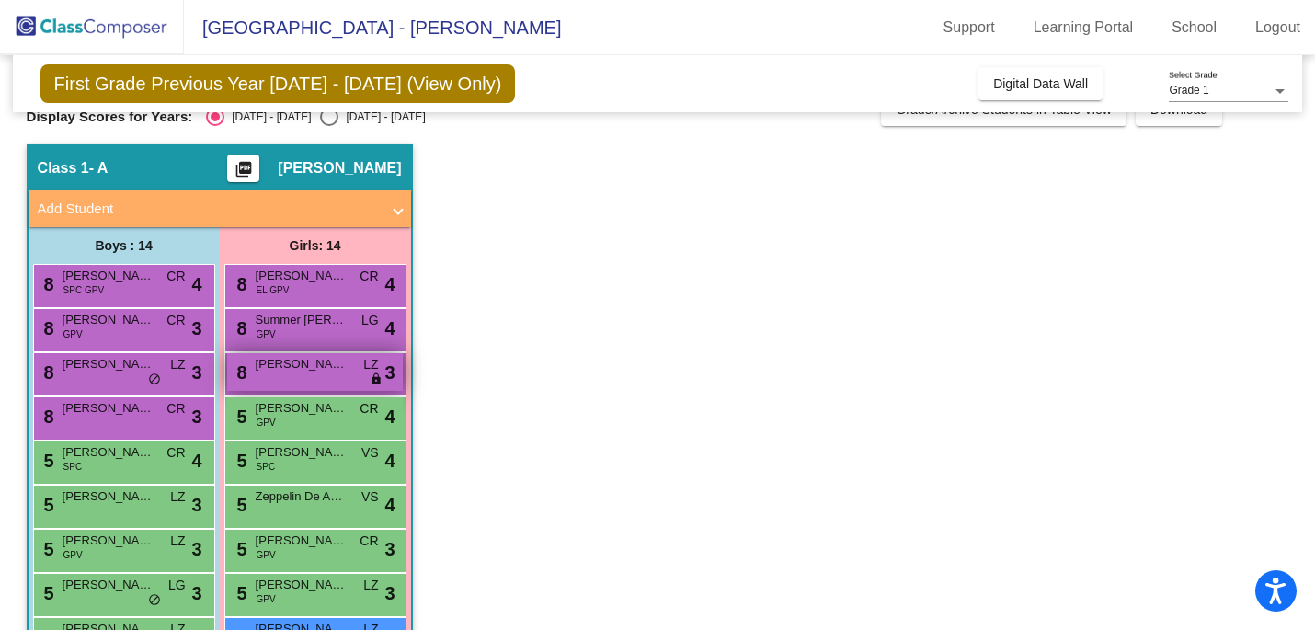
click at [307, 369] on span "[PERSON_NAME]" at bounding box center [302, 364] width 92 height 18
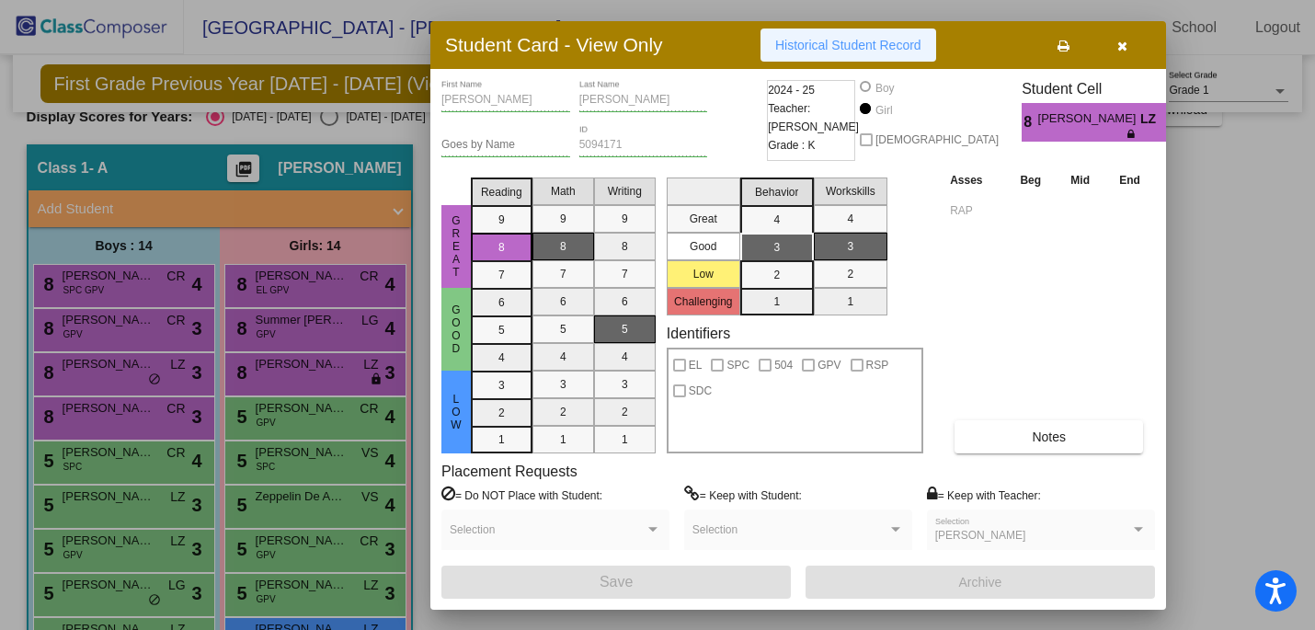
click at [883, 50] on span "Historical Student Record" at bounding box center [848, 45] width 146 height 15
click at [1126, 47] on button "button" at bounding box center [1121, 45] width 59 height 33
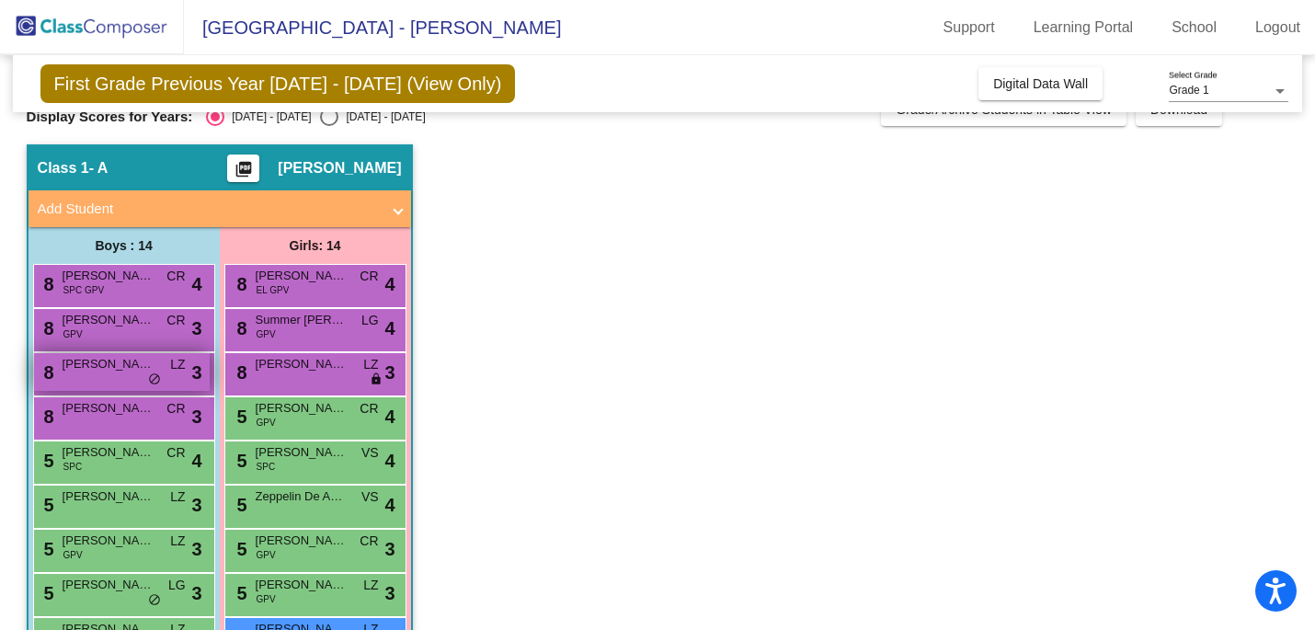
click at [111, 377] on div "8 [PERSON_NAME] LZ lock do_not_disturb_alt 3" at bounding box center [122, 372] width 176 height 38
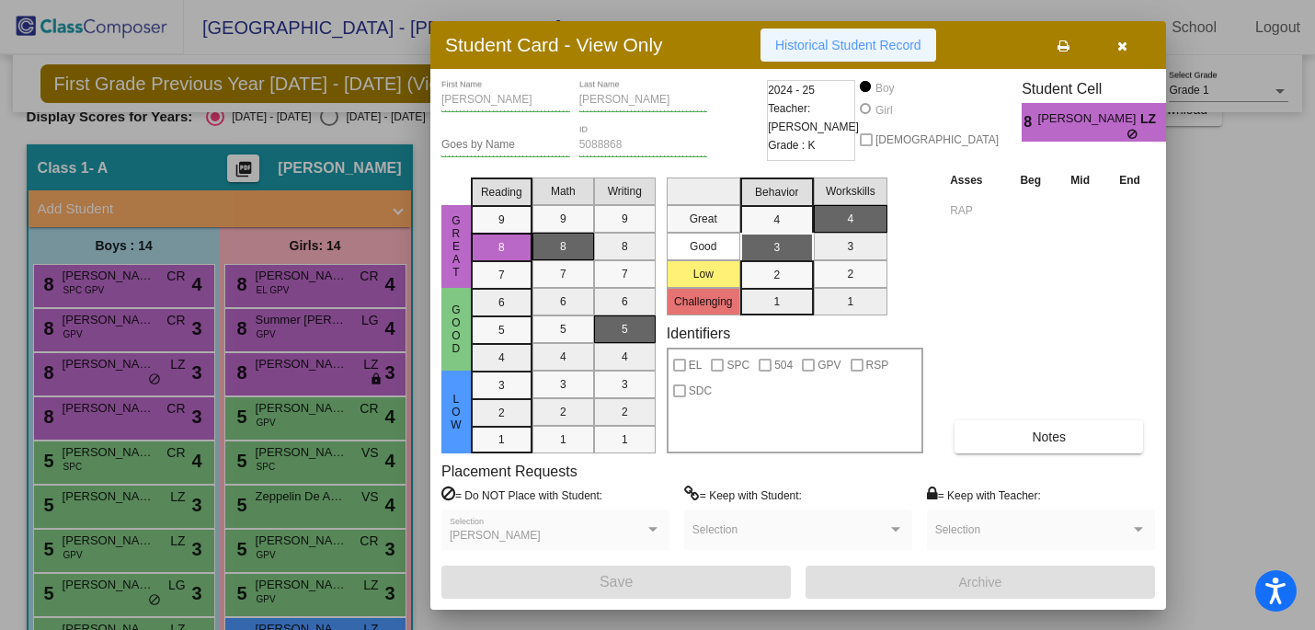
click at [894, 53] on button "Historical Student Record" at bounding box center [848, 45] width 176 height 33
click at [1134, 50] on button "button" at bounding box center [1121, 45] width 59 height 33
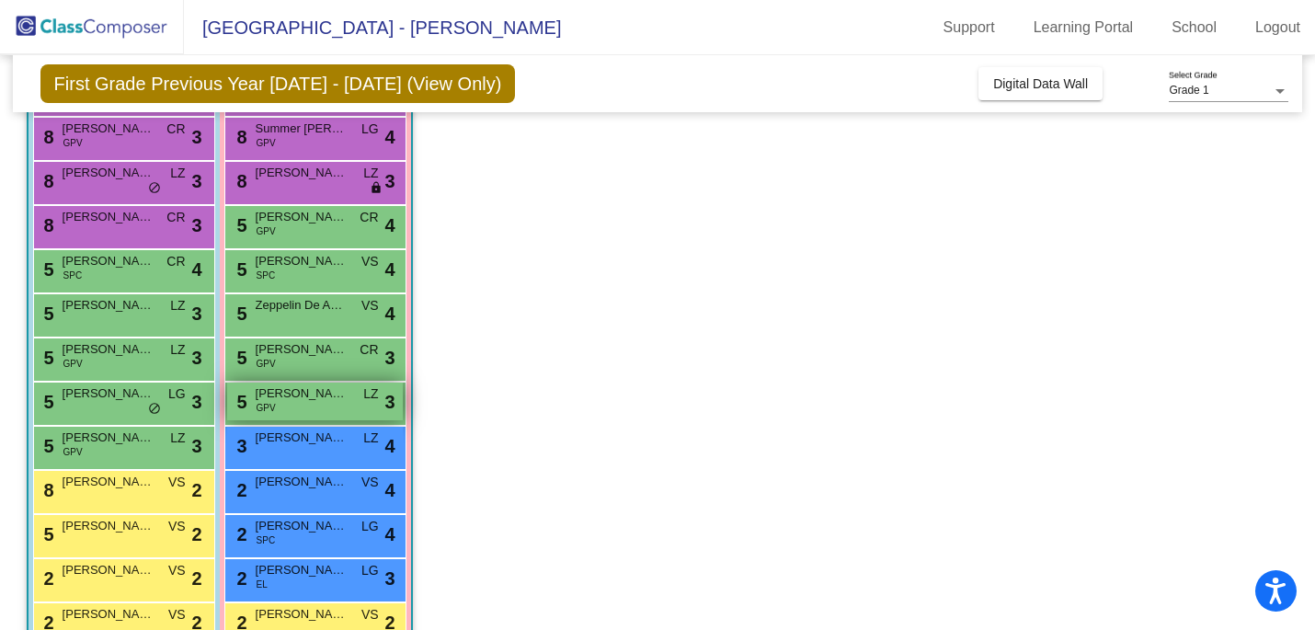
scroll to position [312, 0]
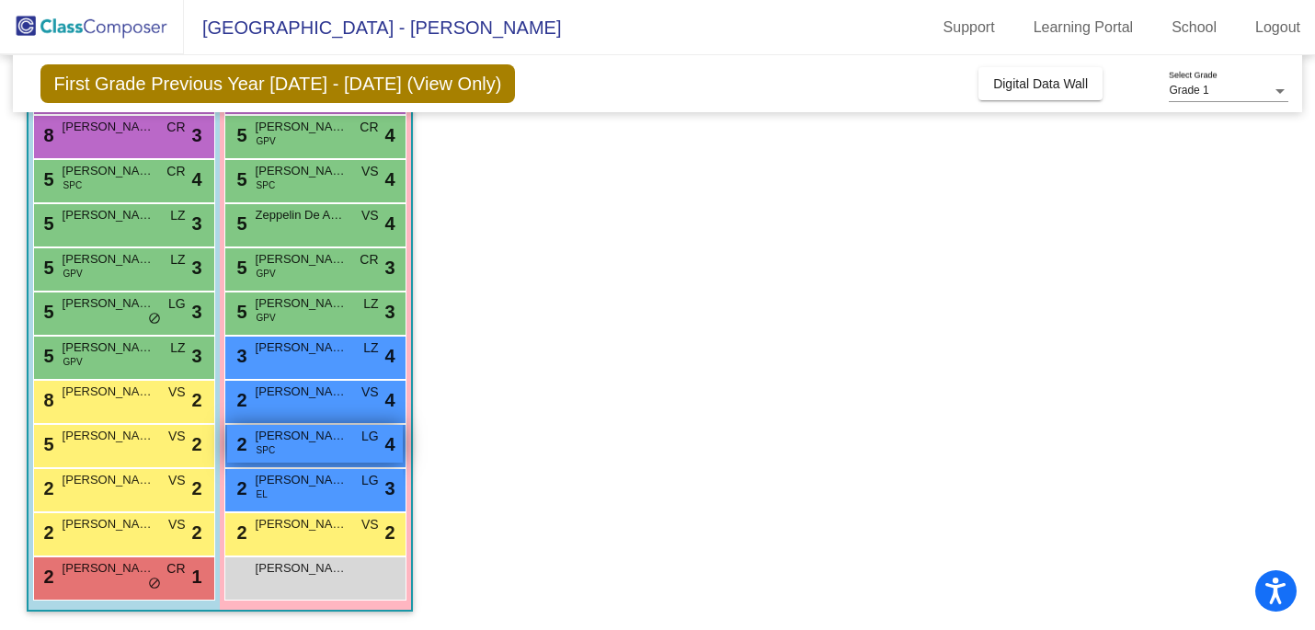
click at [326, 445] on div "2 [PERSON_NAME] SPC LG lock do_not_disturb_alt 4" at bounding box center [315, 444] width 176 height 38
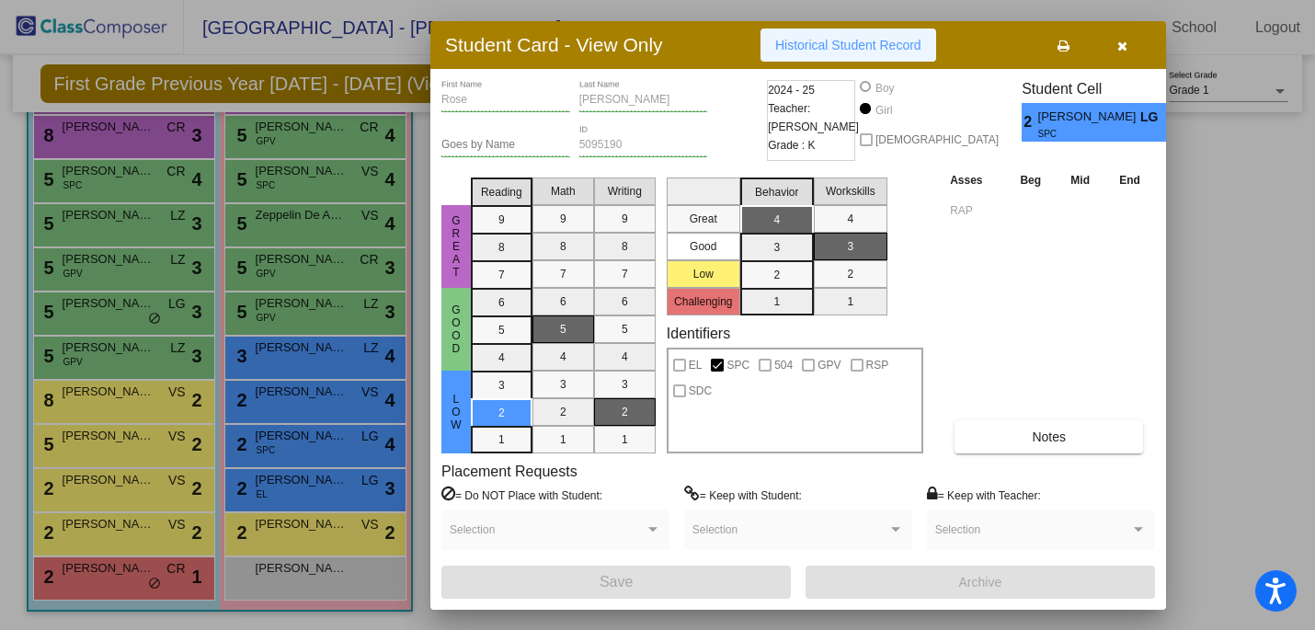
click at [859, 38] on span "Historical Student Record" at bounding box center [848, 45] width 146 height 15
click at [1127, 51] on button "button" at bounding box center [1121, 45] width 59 height 33
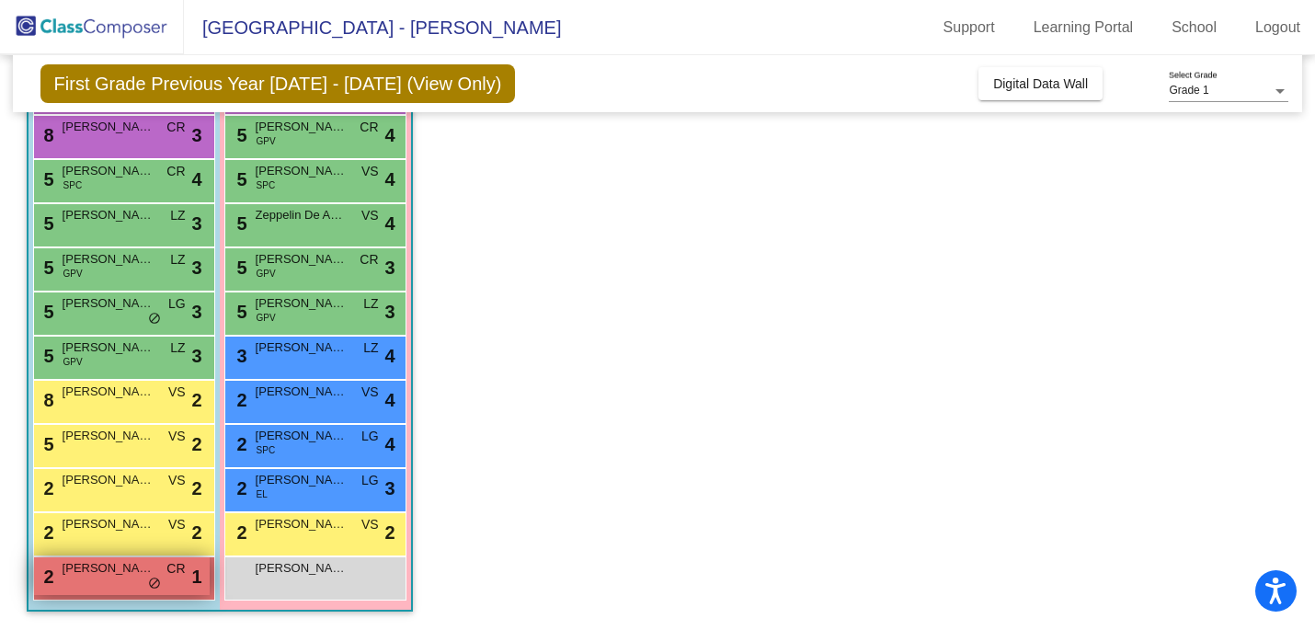
click at [87, 584] on div "2 [PERSON_NAME] CR lock do_not_disturb_alt 1" at bounding box center [122, 576] width 176 height 38
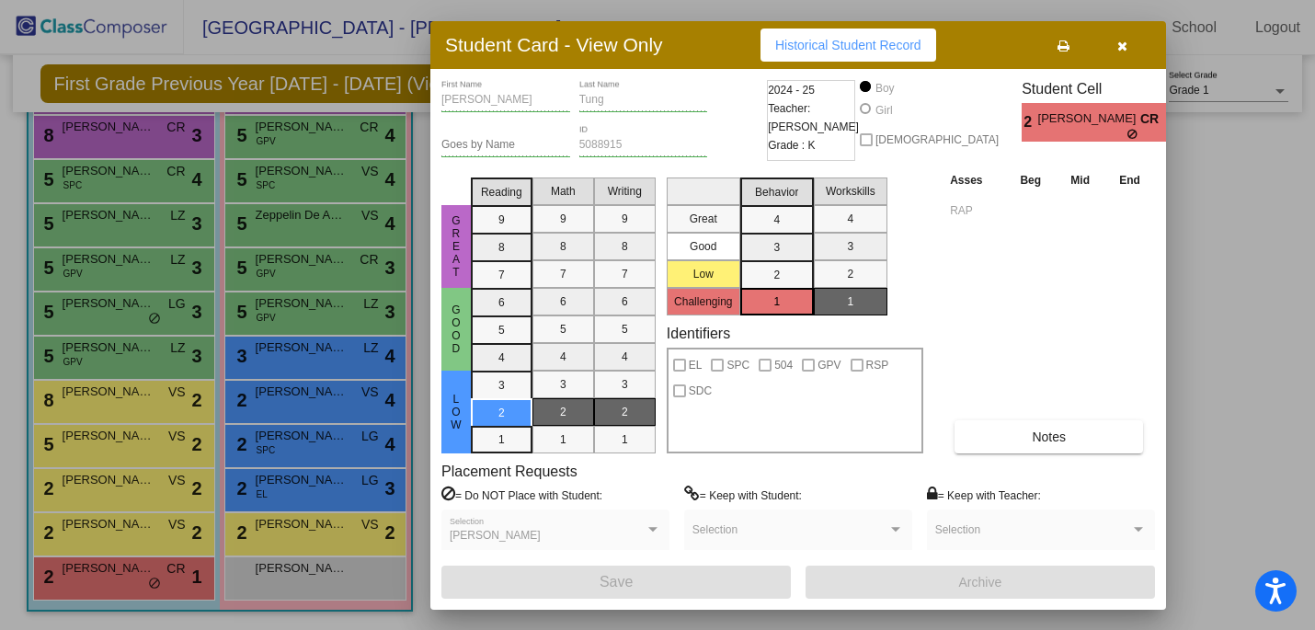
click at [868, 48] on span "Historical Student Record" at bounding box center [848, 45] width 146 height 15
click at [1128, 53] on button "button" at bounding box center [1121, 45] width 59 height 33
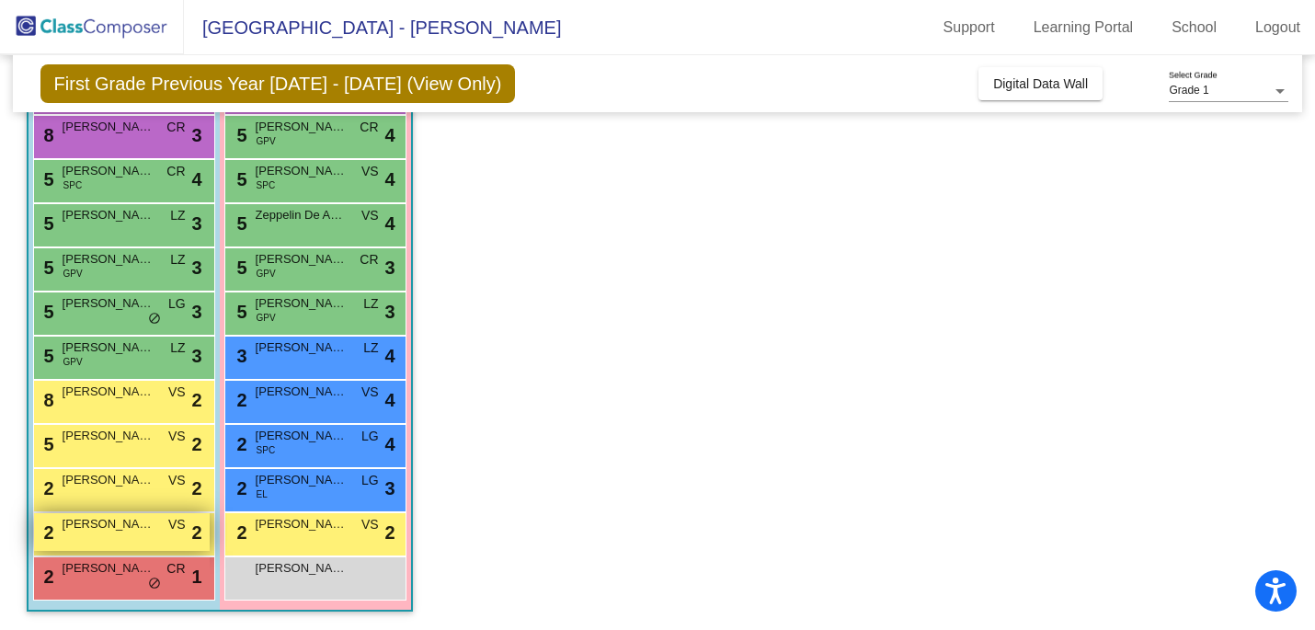
click at [73, 543] on div "2 [PERSON_NAME] VS lock do_not_disturb_alt 2" at bounding box center [122, 532] width 176 height 38
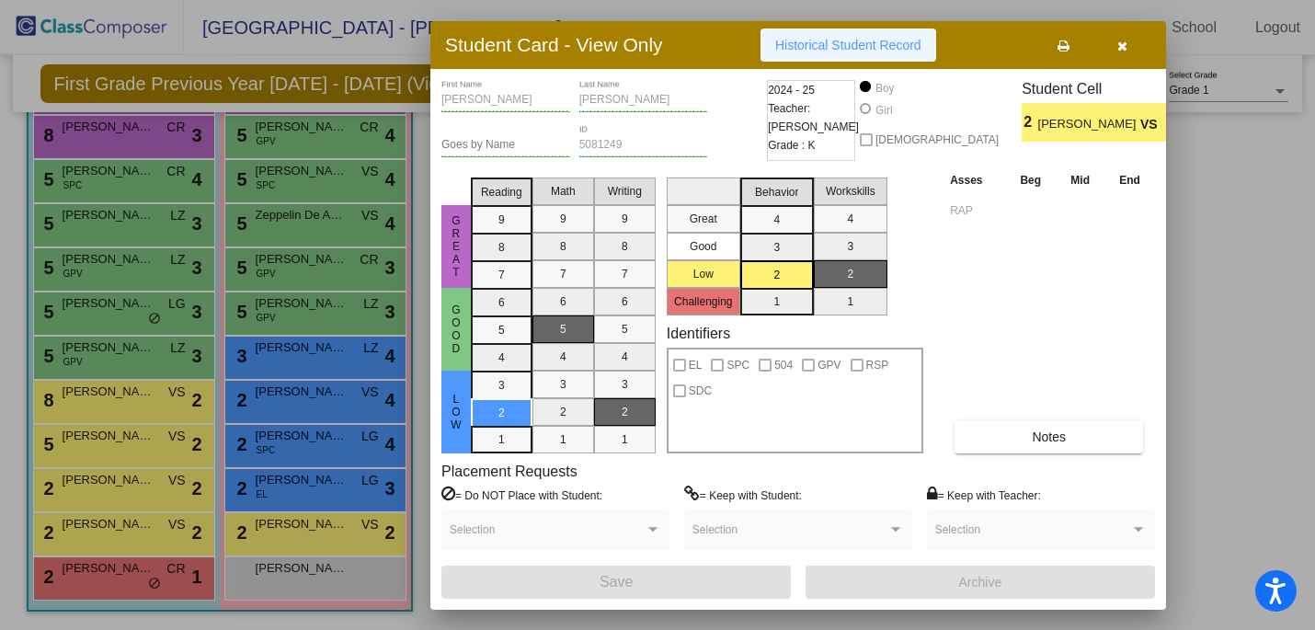
click at [858, 42] on span "Historical Student Record" at bounding box center [848, 45] width 146 height 15
click at [1129, 57] on button "button" at bounding box center [1121, 45] width 59 height 33
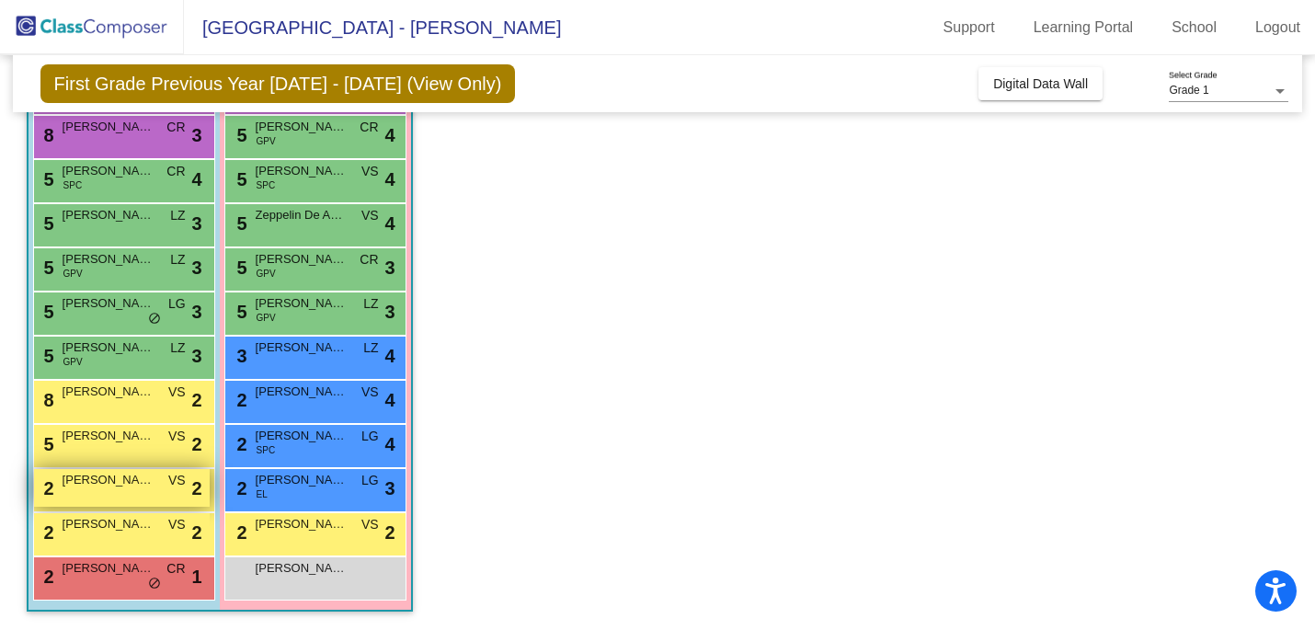
click at [80, 472] on span "[PERSON_NAME]" at bounding box center [109, 480] width 92 height 18
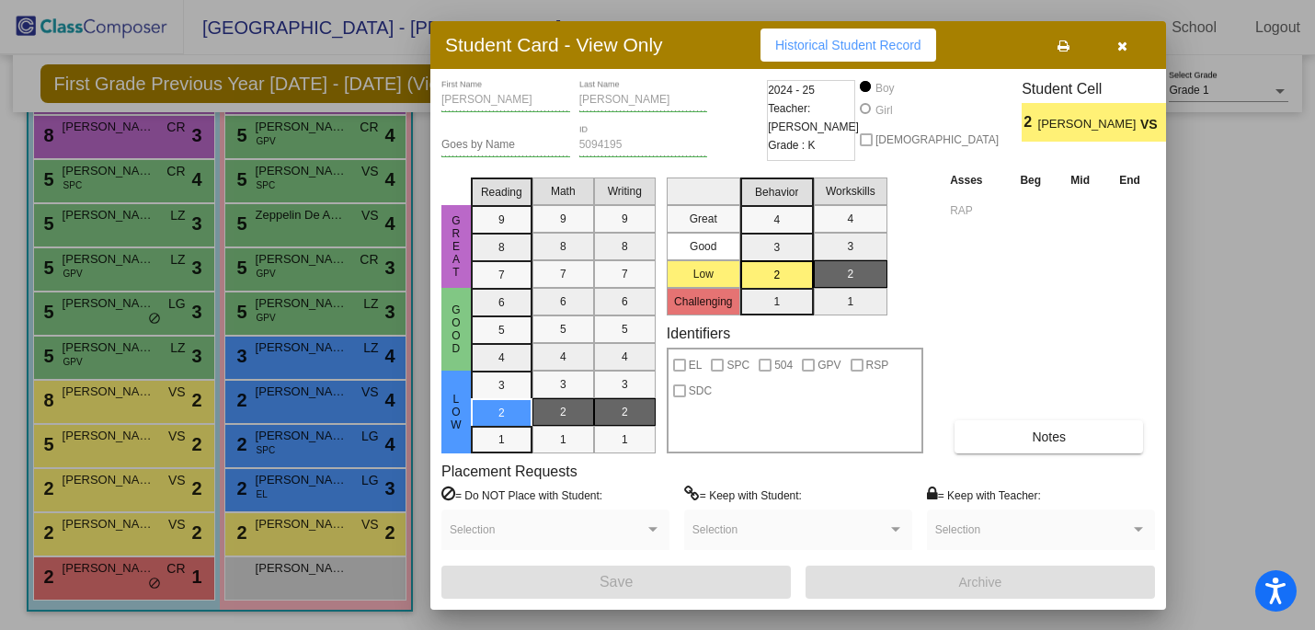
click at [886, 39] on span "Historical Student Record" at bounding box center [848, 45] width 146 height 15
click at [1117, 51] on icon "button" at bounding box center [1122, 46] width 10 height 13
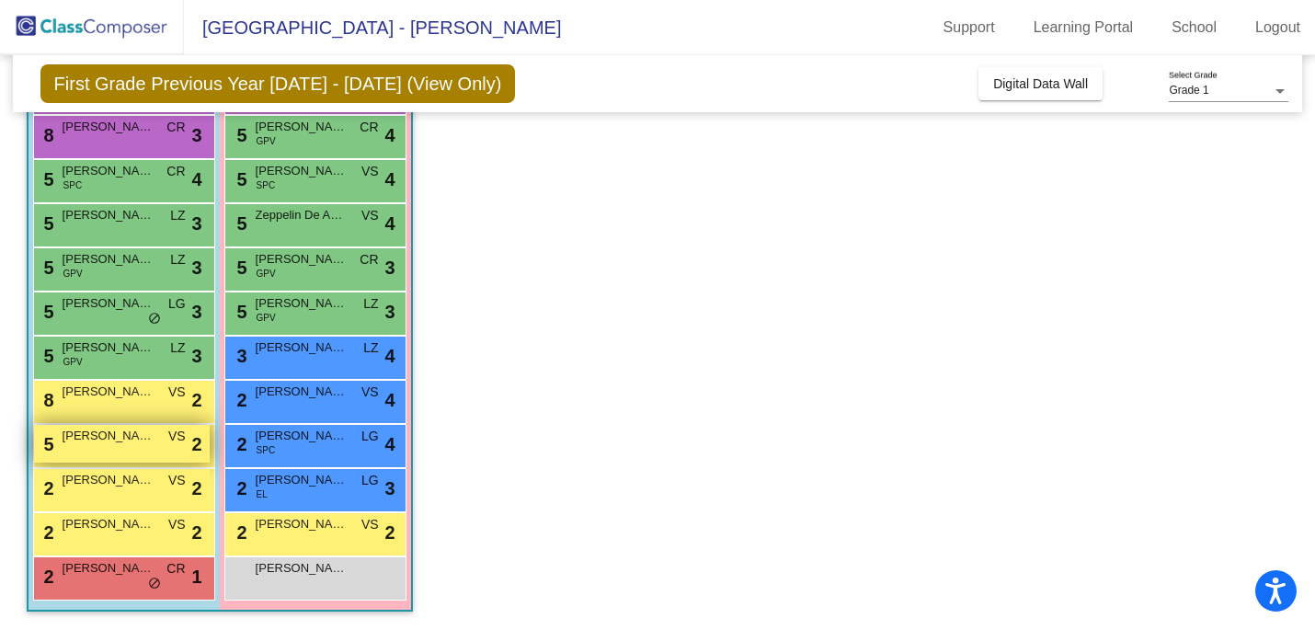
click at [102, 440] on span "[PERSON_NAME]" at bounding box center [109, 436] width 92 height 18
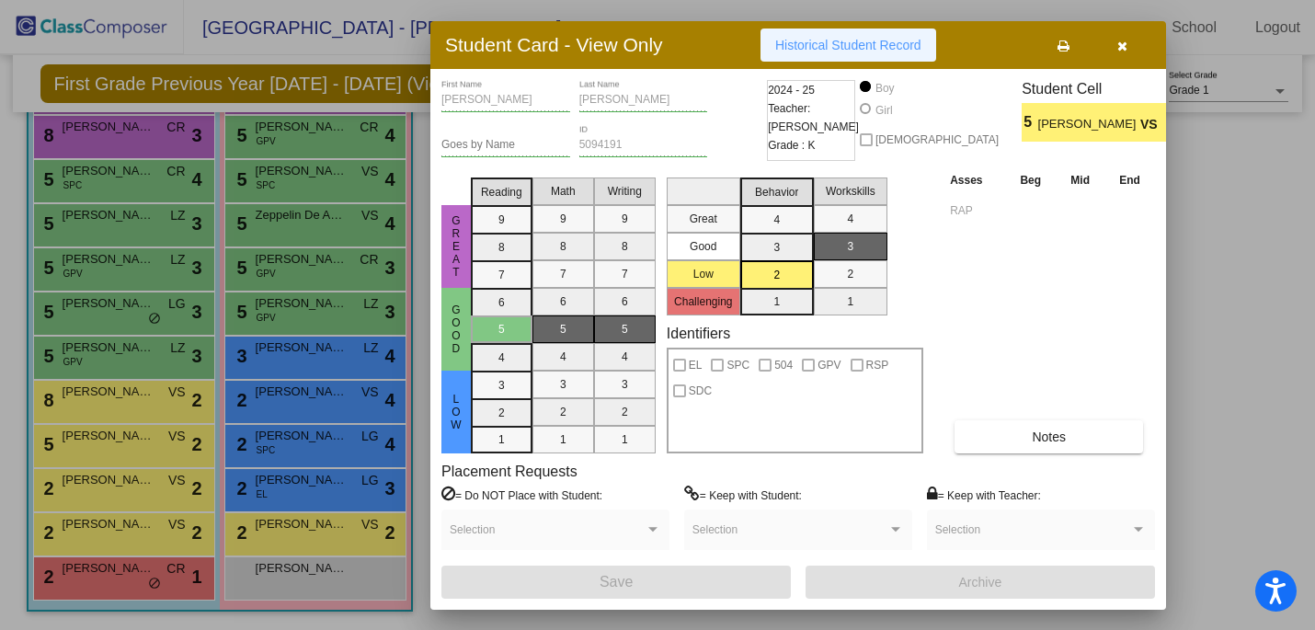
click at [876, 49] on span "Historical Student Record" at bounding box center [848, 45] width 146 height 15
click at [1127, 40] on button "button" at bounding box center [1121, 45] width 59 height 33
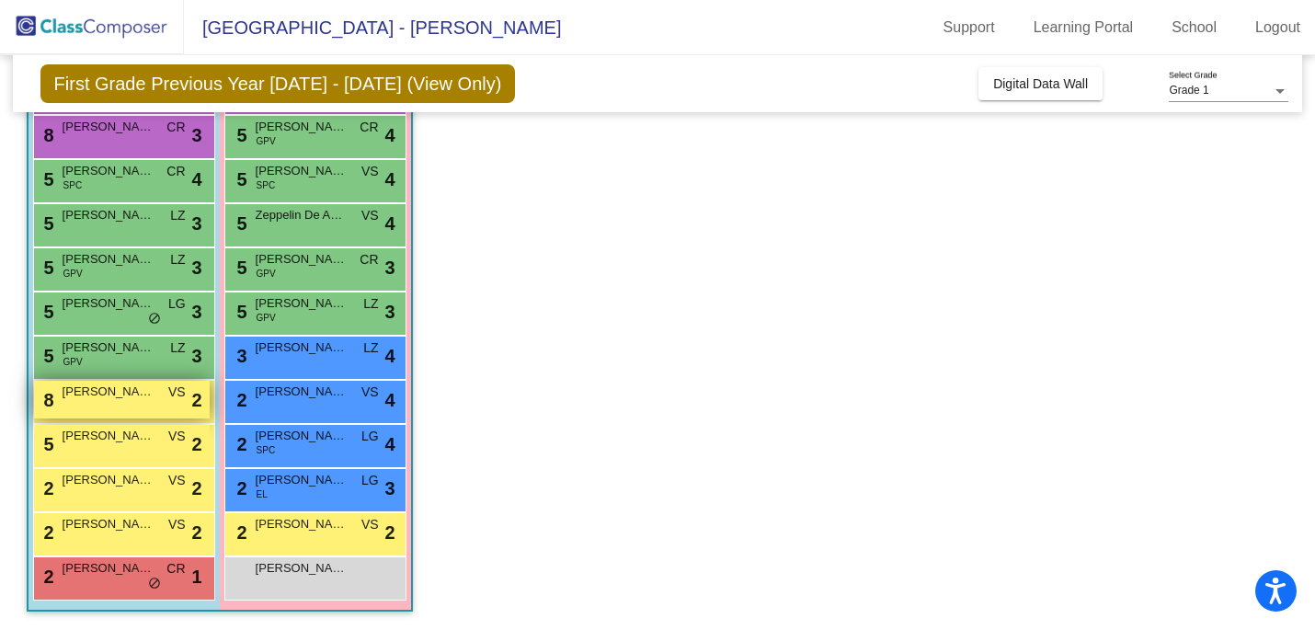
click at [146, 393] on span "[PERSON_NAME] [PERSON_NAME]" at bounding box center [109, 392] width 92 height 18
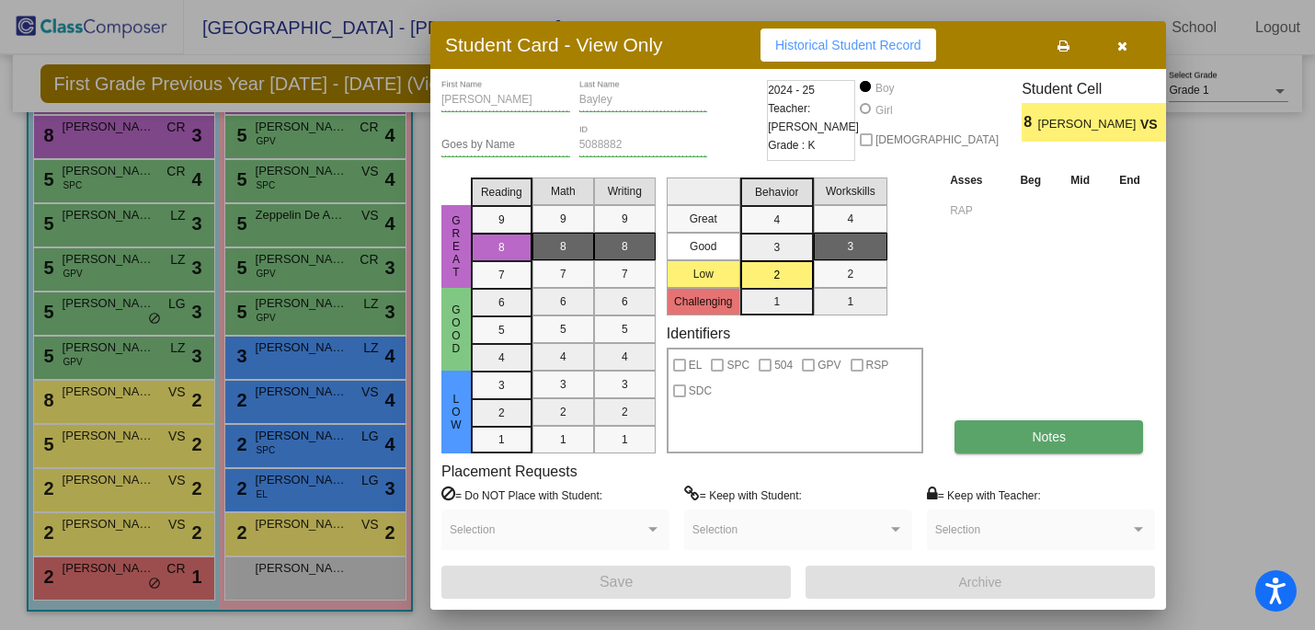
click at [1041, 431] on span "Notes" at bounding box center [1049, 436] width 34 height 15
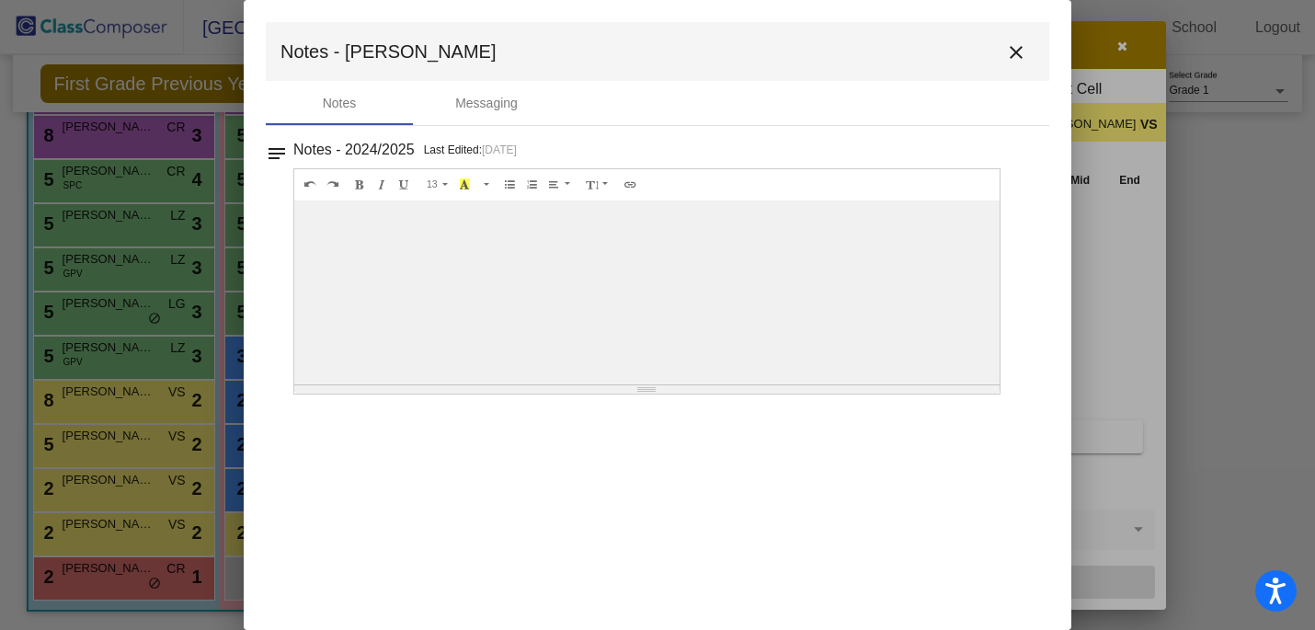
click at [1019, 49] on mat-icon "close" at bounding box center [1016, 52] width 22 height 22
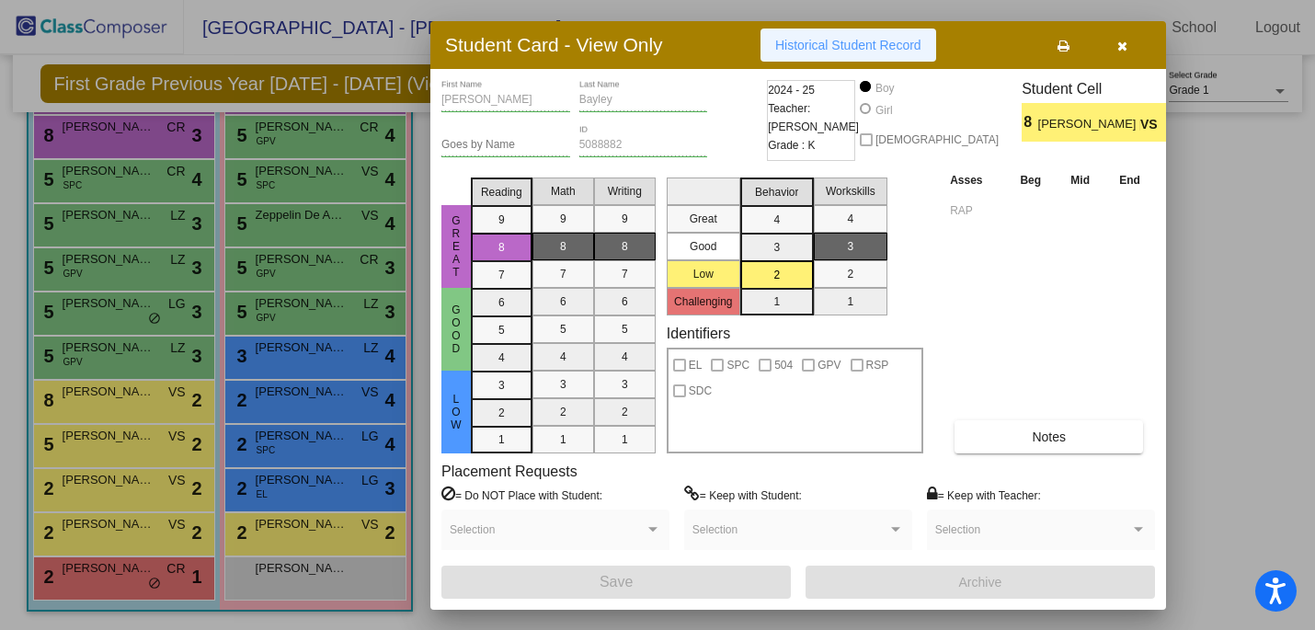
click at [830, 43] on span "Historical Student Record" at bounding box center [848, 45] width 146 height 15
click at [1131, 59] on button "button" at bounding box center [1121, 45] width 59 height 33
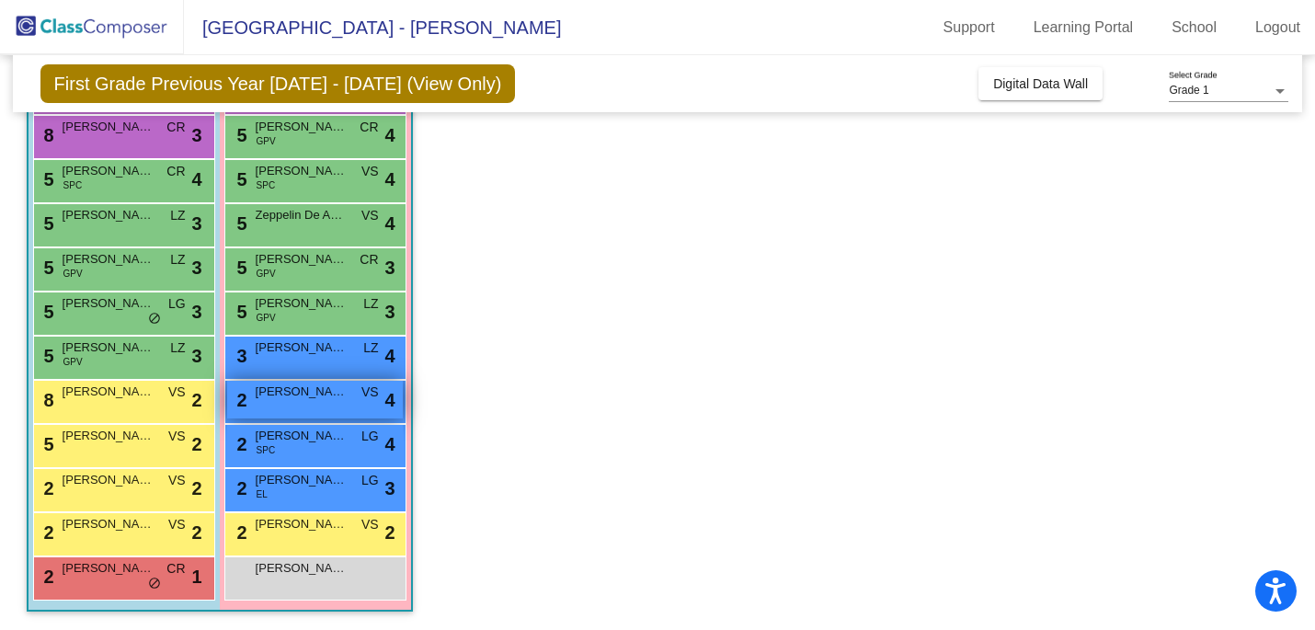
click at [288, 391] on span "[PERSON_NAME]" at bounding box center [302, 392] width 92 height 18
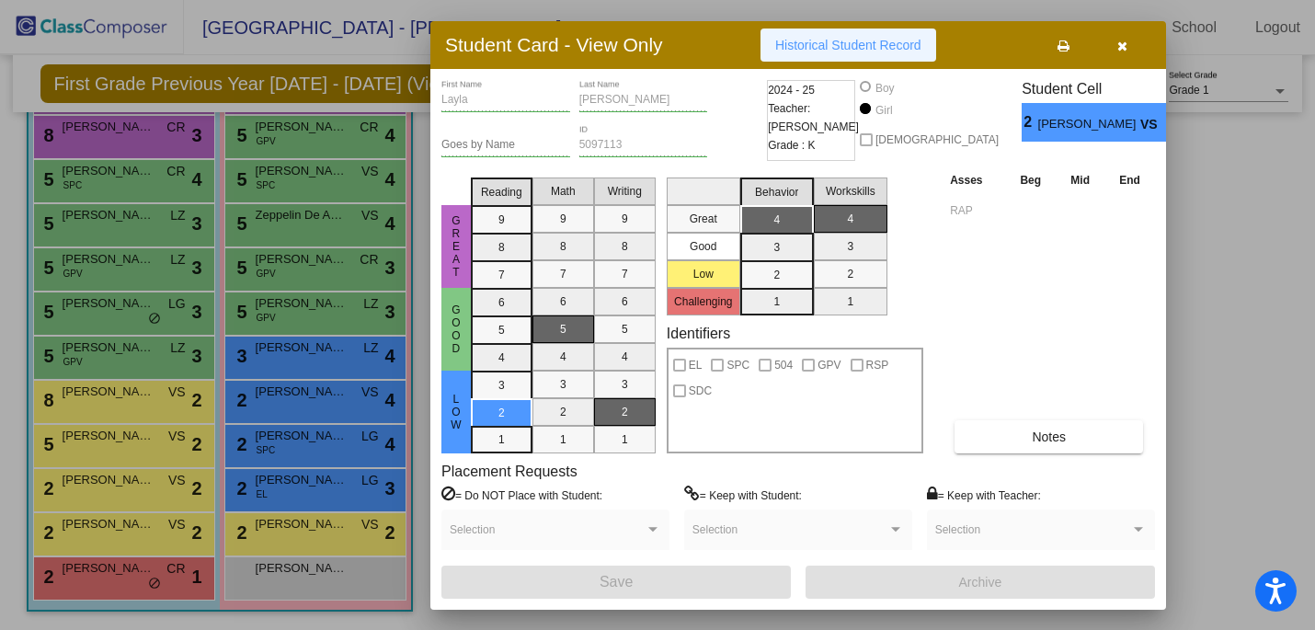
click at [890, 40] on span "Historical Student Record" at bounding box center [848, 45] width 146 height 15
